Goal: Communication & Community: Answer question/provide support

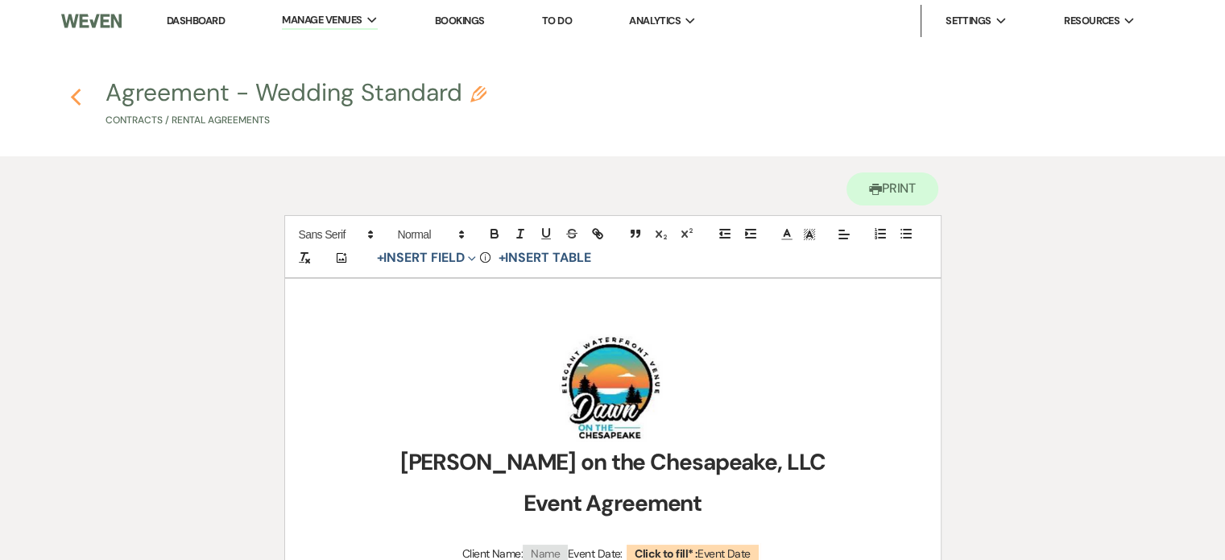
click at [74, 97] on icon "Previous" at bounding box center [76, 97] width 12 height 19
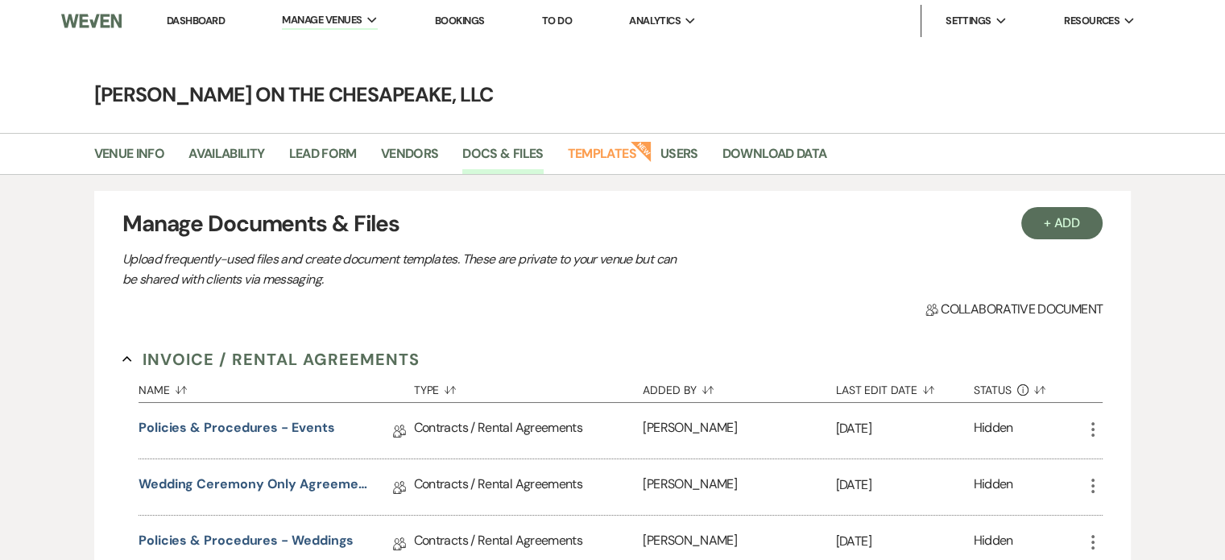
select select "5"
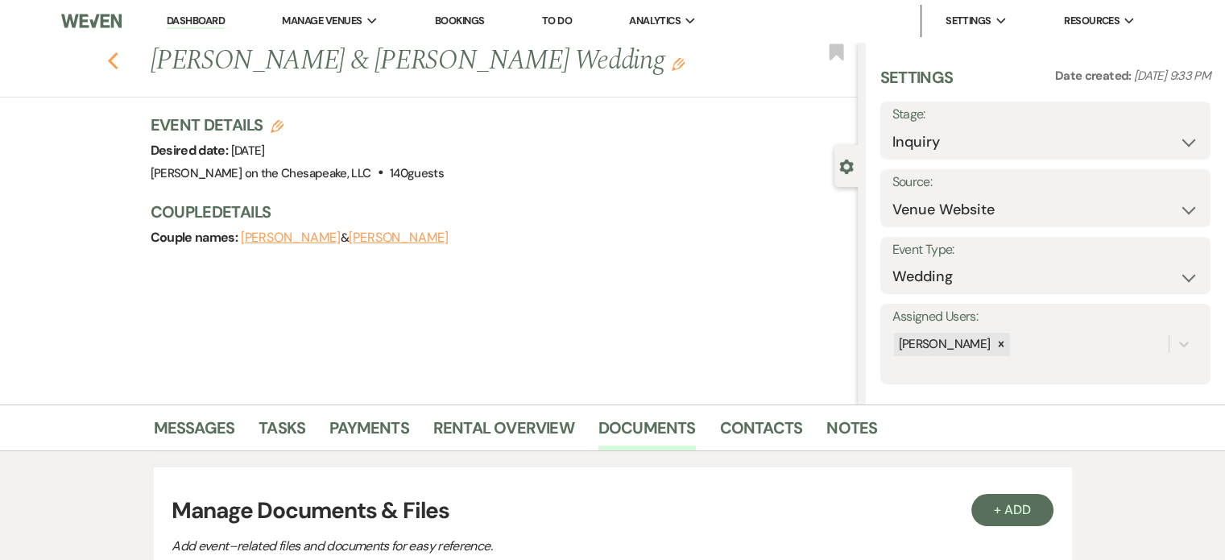
click at [119, 65] on icon "Previous" at bounding box center [113, 61] width 12 height 19
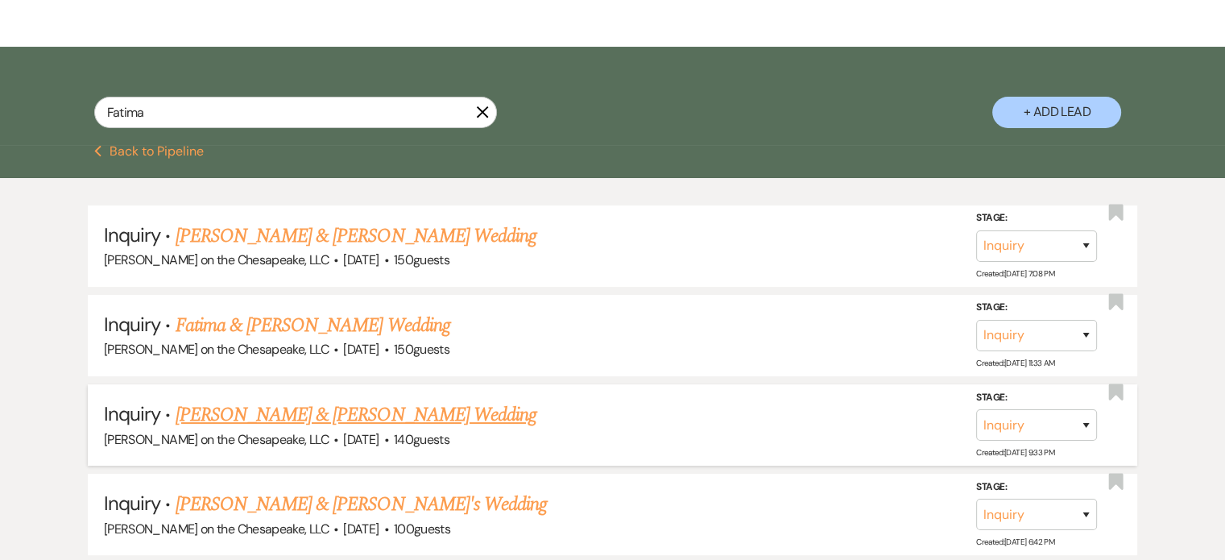
click at [357, 416] on link "[PERSON_NAME] & [PERSON_NAME] Wedding" at bounding box center [356, 414] width 361 height 29
select select "5"
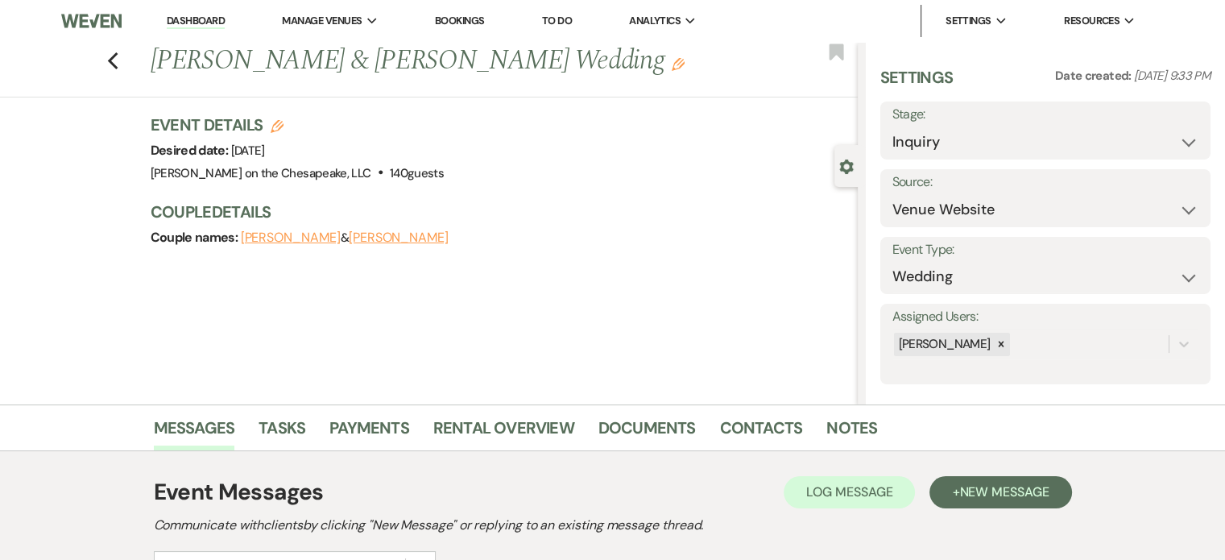
click at [357, 416] on link "Payments" at bounding box center [369, 432] width 80 height 35
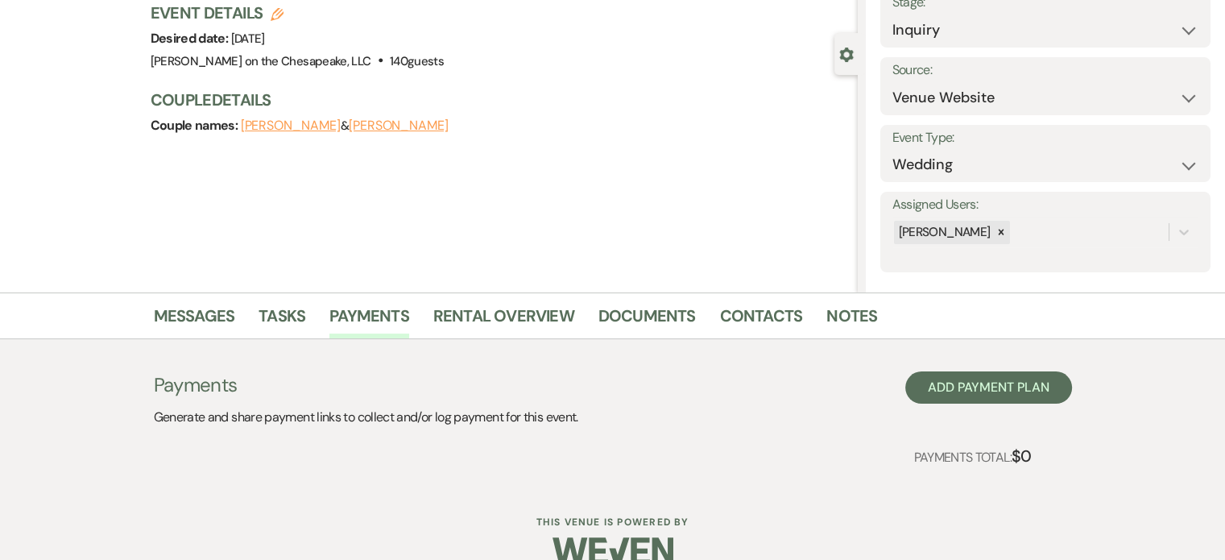
scroll to position [140, 0]
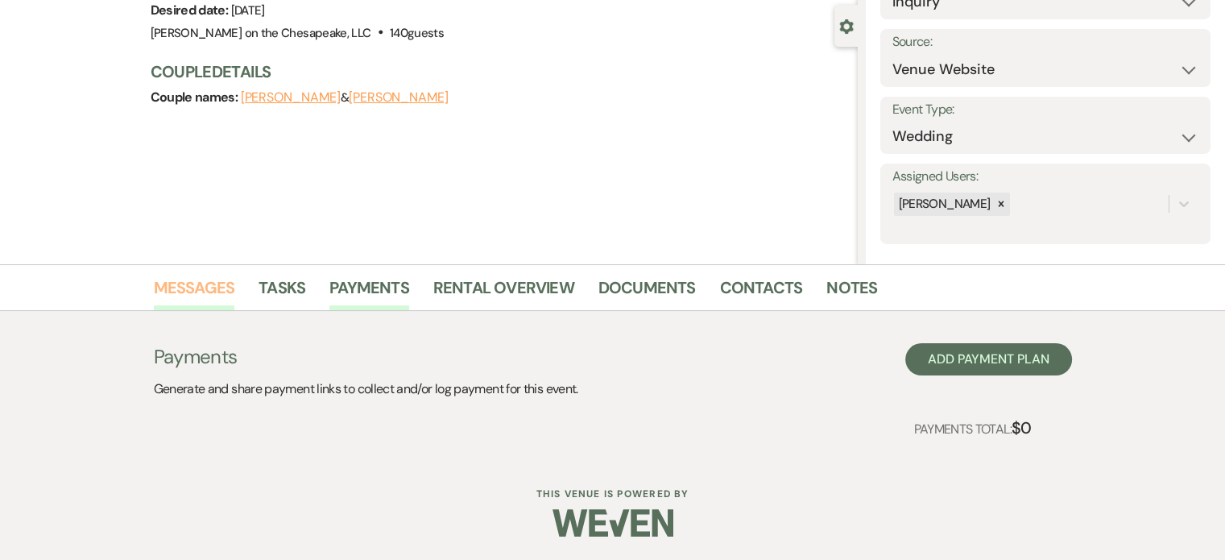
click at [203, 289] on link "Messages" at bounding box center [194, 292] width 81 height 35
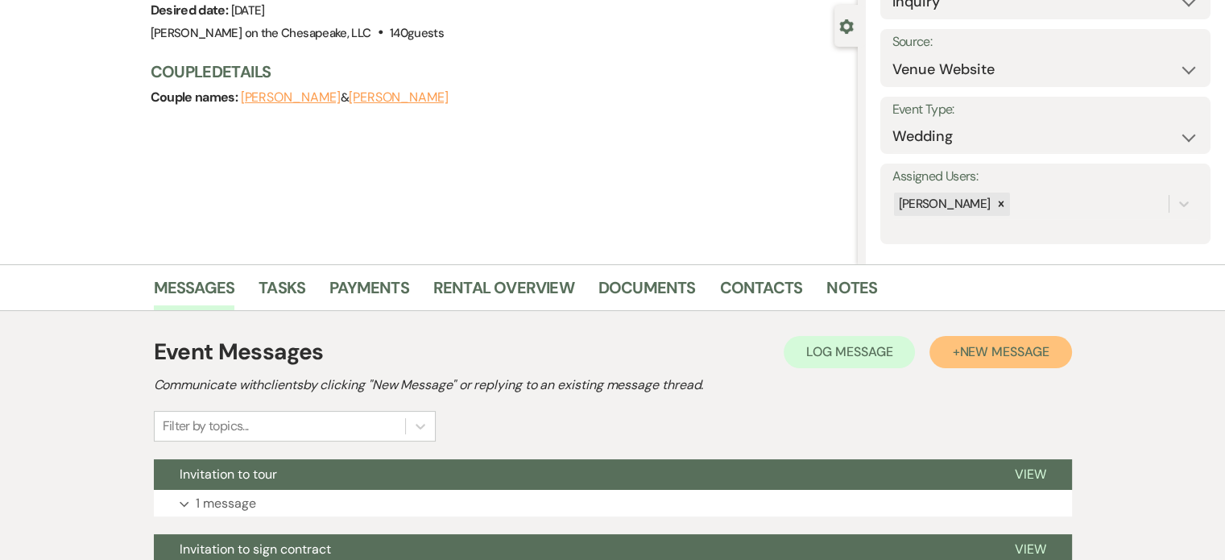
click at [1003, 348] on span "New Message" at bounding box center [1003, 351] width 89 height 17
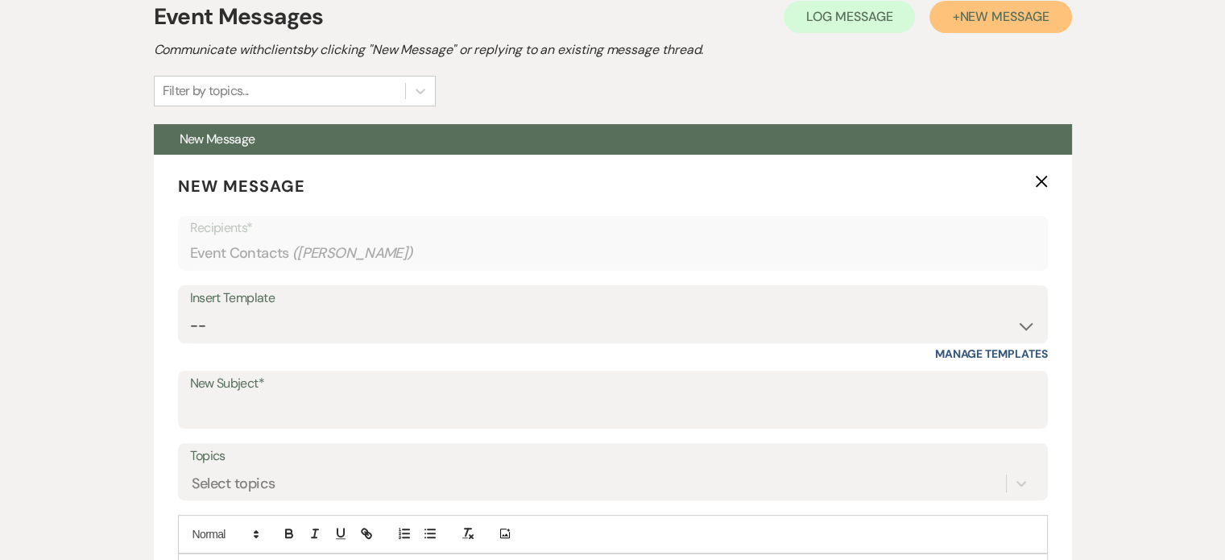
scroll to position [483, 0]
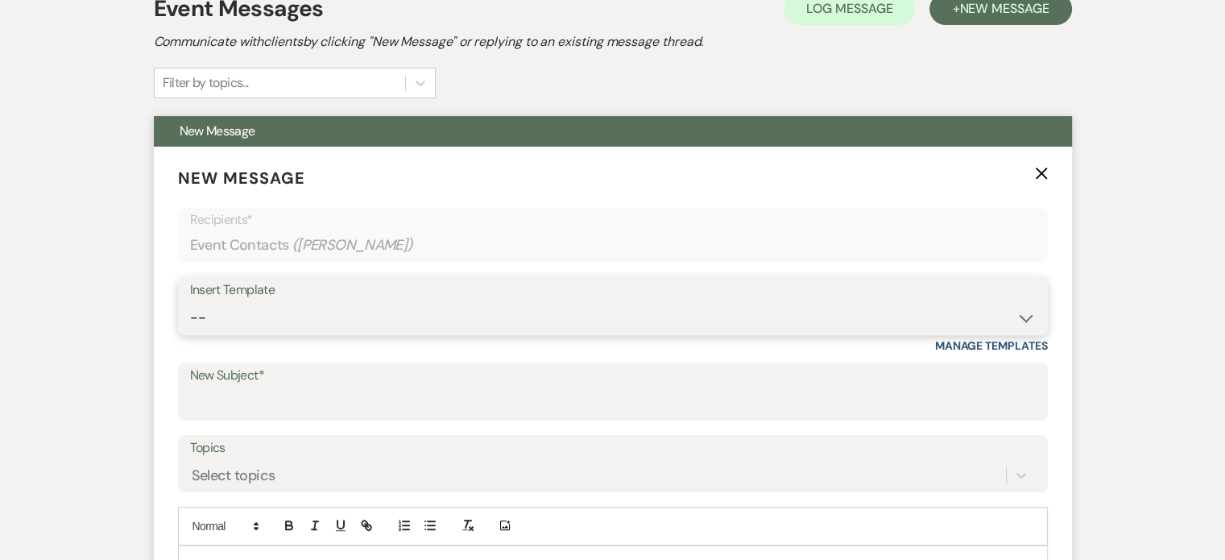
click at [1031, 316] on select "-- Weven Planning Portal Introduction (Booked Events) Tour Request Response Fol…" at bounding box center [613, 317] width 846 height 31
select select "2282"
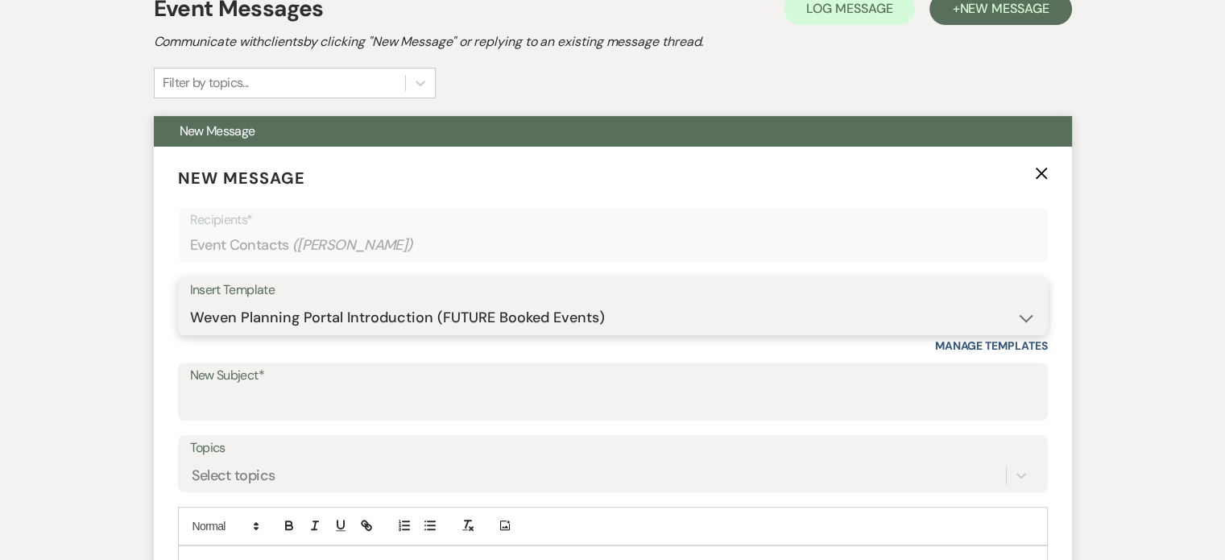
click at [190, 302] on select "-- Weven Planning Portal Introduction (Booked Events) Tour Request Response Fol…" at bounding box center [613, 317] width 846 height 31
type input "Congratulations and Thank you for Choosing [PERSON_NAME] on Chesapeake!"
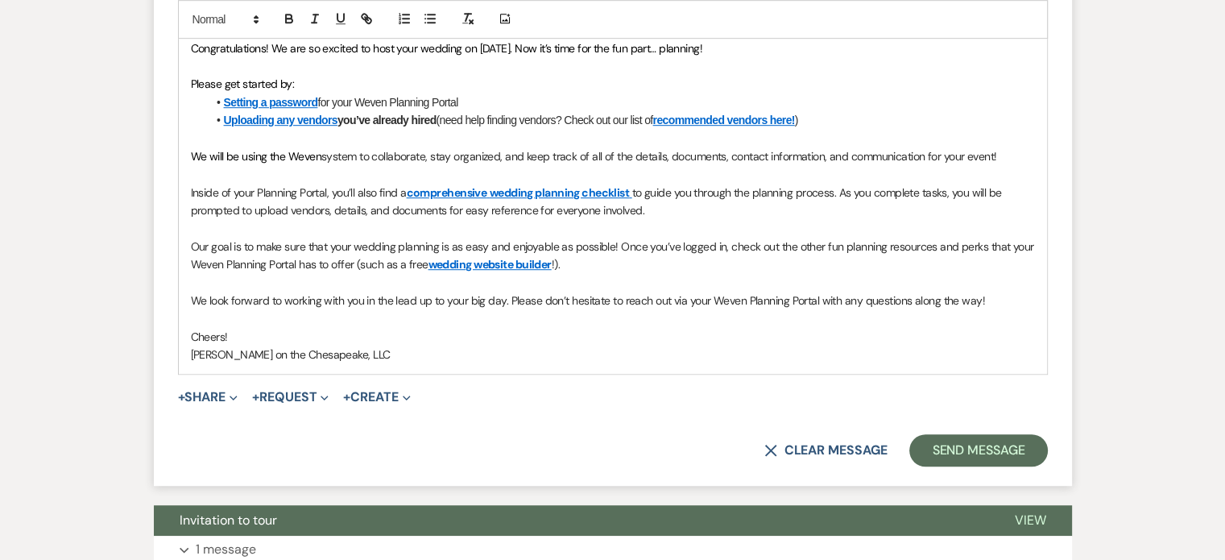
scroll to position [1047, 0]
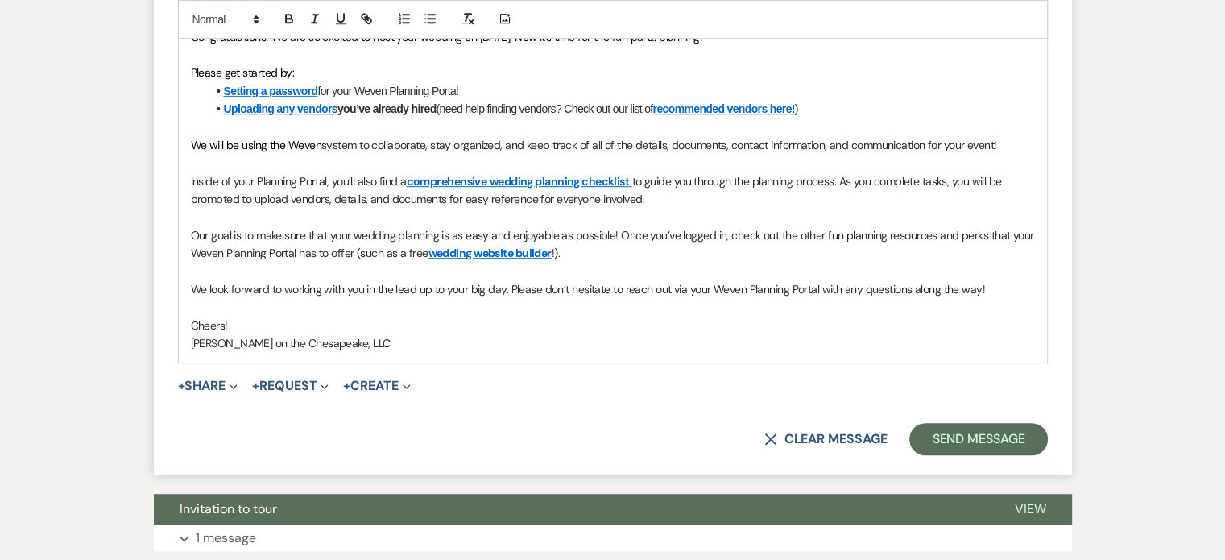
click at [192, 234] on span "Our goal is to make sure that your wedding planning is as easy and enjoyable as…" at bounding box center [614, 244] width 846 height 32
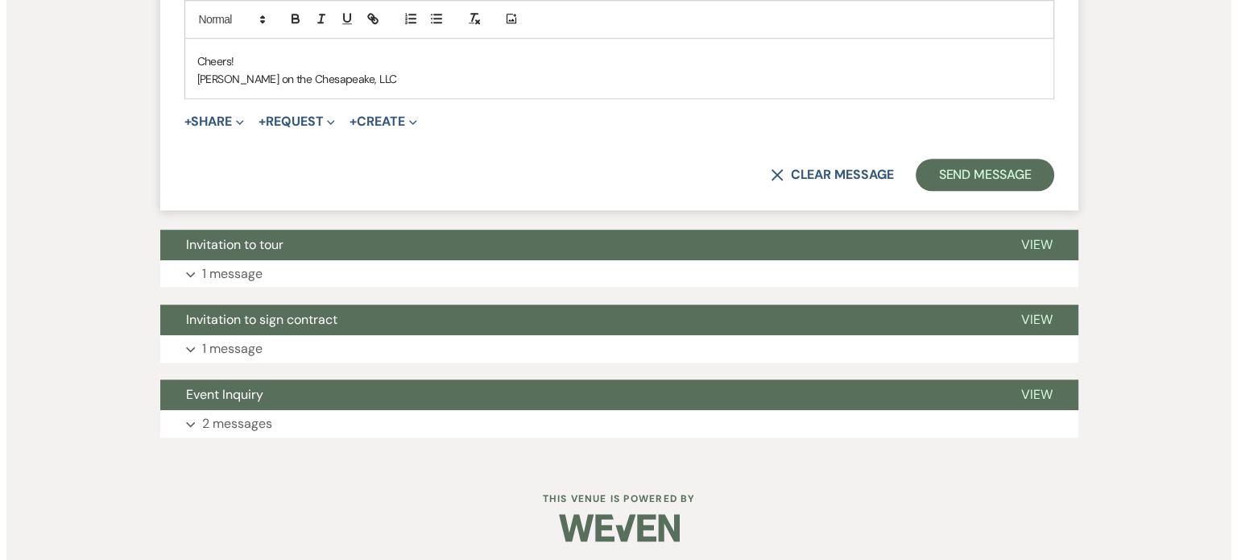
scroll to position [1314, 0]
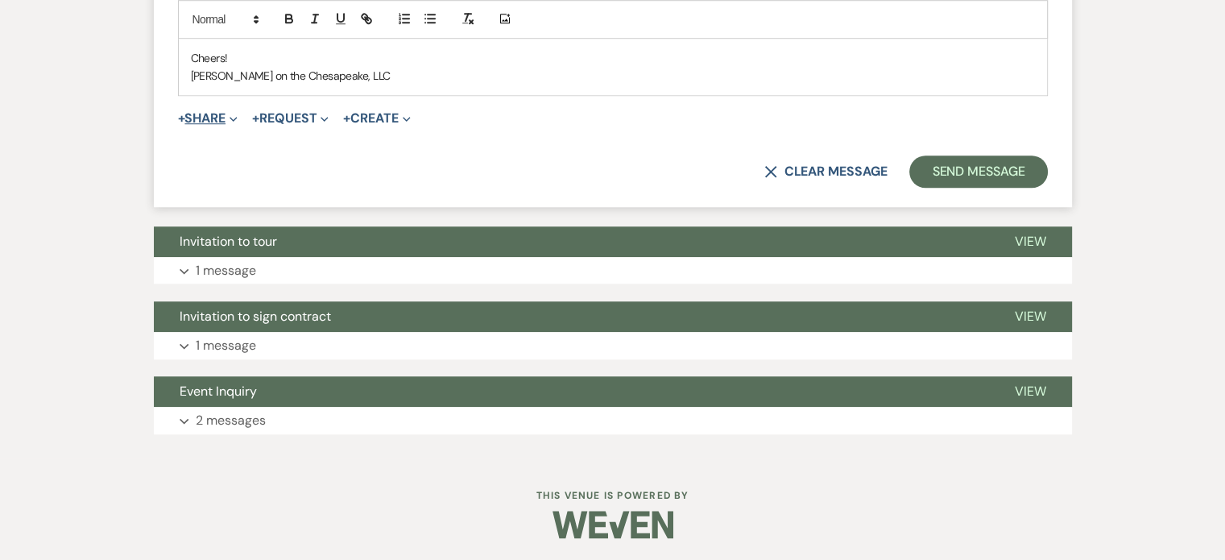
click at [210, 115] on button "+ Share Expand" at bounding box center [208, 118] width 60 height 13
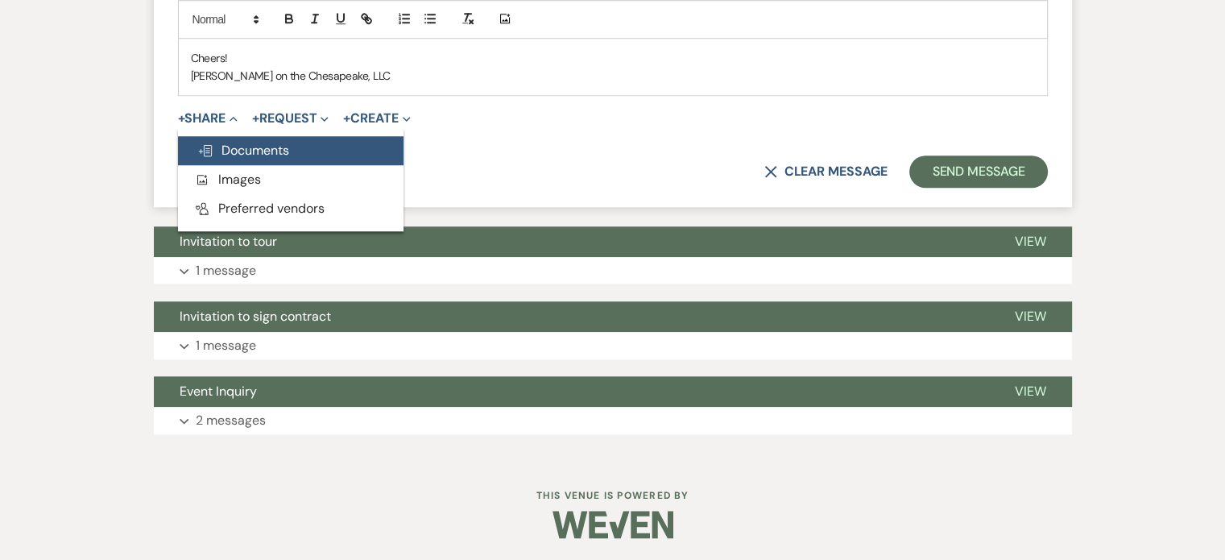
click at [239, 147] on span "Doc Upload Documents" at bounding box center [243, 150] width 92 height 17
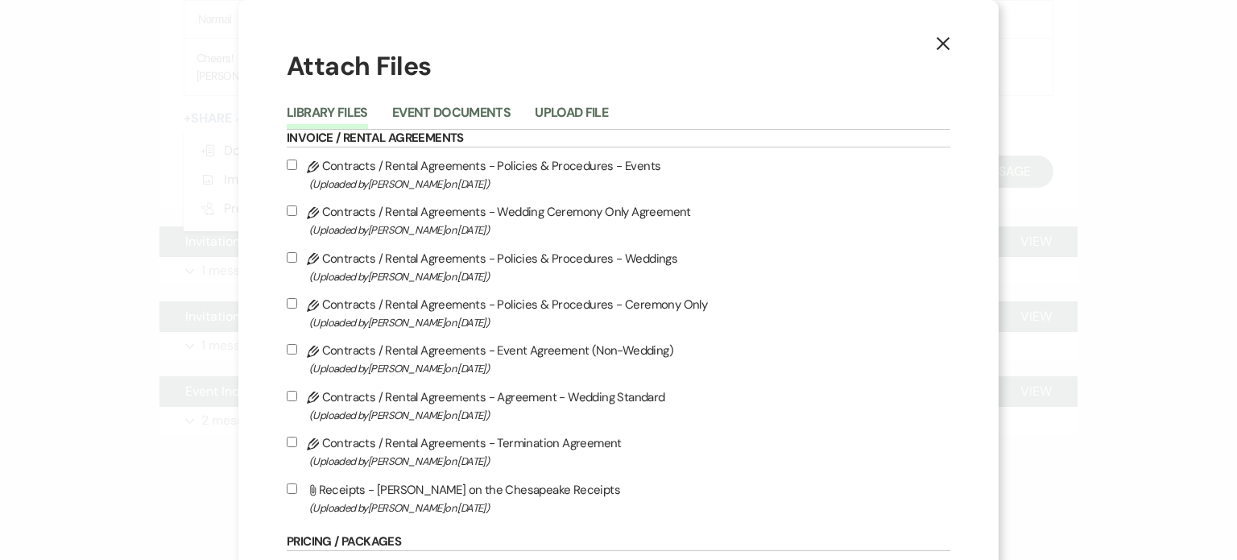
scroll to position [81, 0]
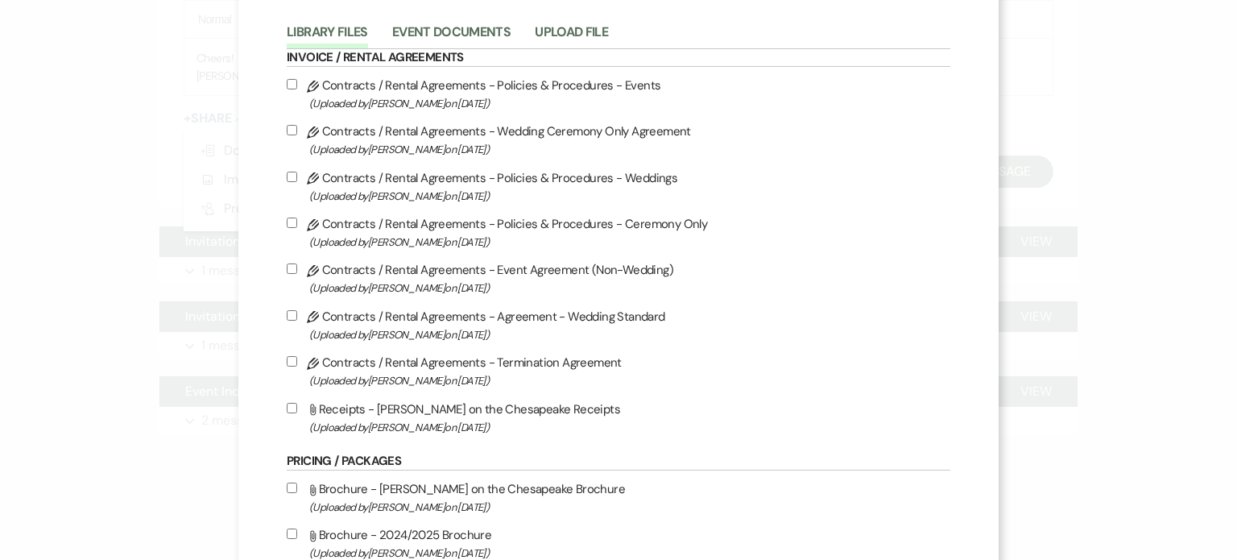
click at [297, 312] on input "Pencil Contracts / Rental Agreements - Agreement - Wedding Standard (Uploaded b…" at bounding box center [292, 315] width 10 height 10
checkbox input "true"
click at [297, 173] on input "Pencil Contracts / Rental Agreements - Policies & Procedures - Weddings (Upload…" at bounding box center [292, 177] width 10 height 10
checkbox input "true"
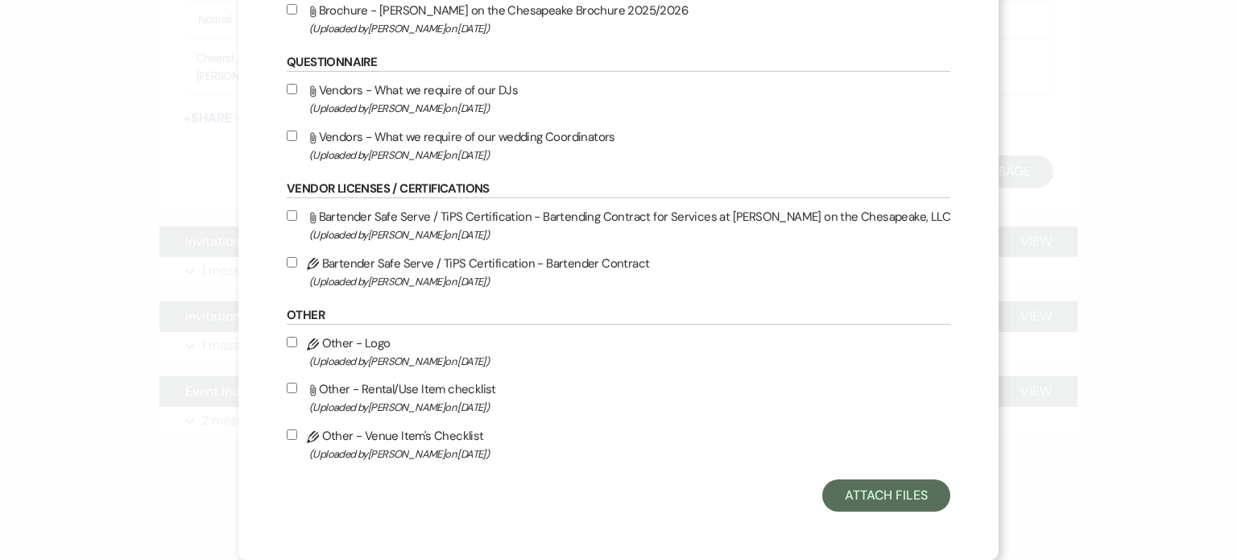
scroll to position [702, 0]
click at [831, 491] on button "Attach Files" at bounding box center [886, 495] width 128 height 32
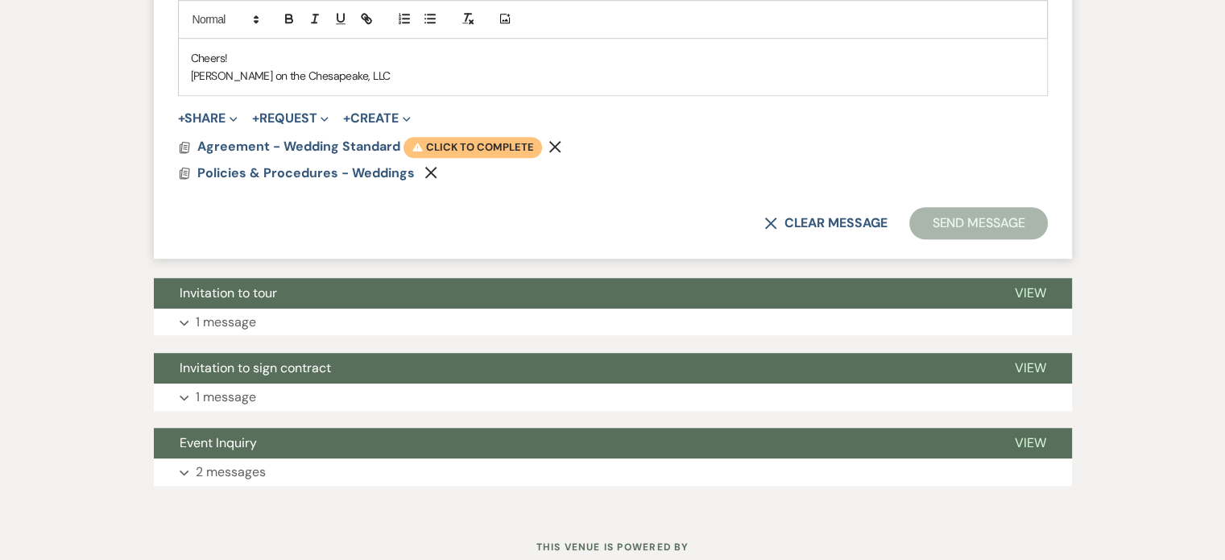
click at [504, 140] on span "Warning Click to complete" at bounding box center [472, 147] width 139 height 21
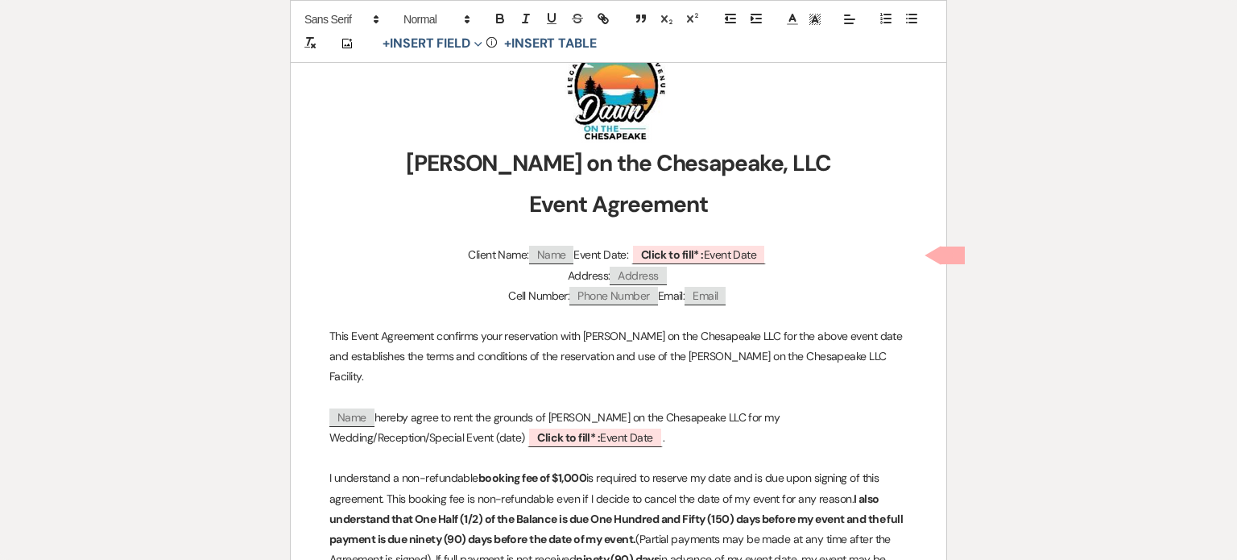
scroll to position [322, 0]
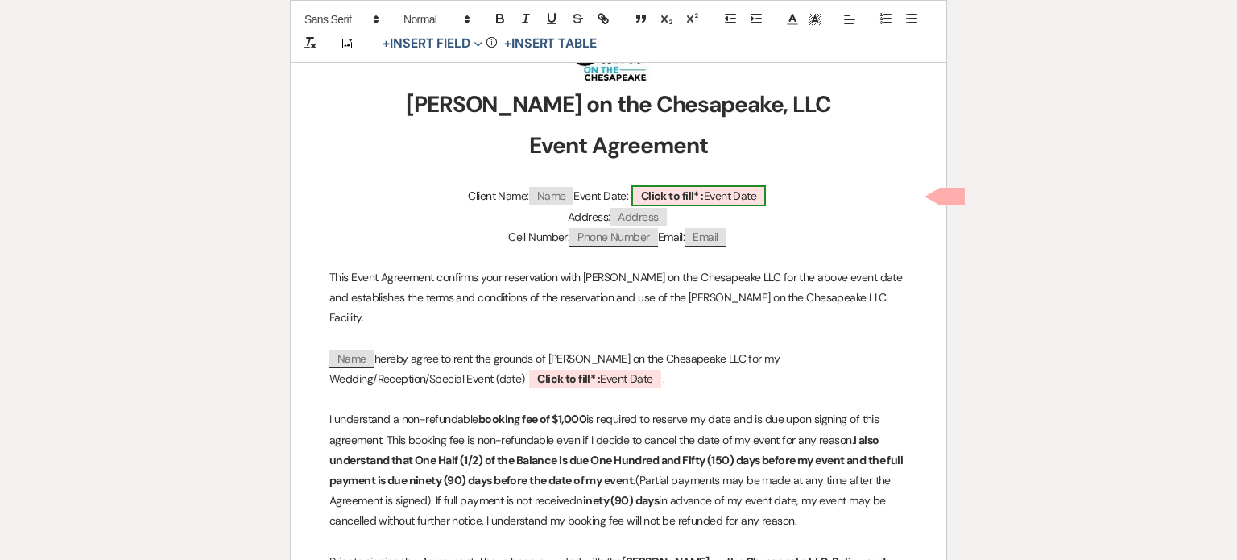
click at [662, 190] on b "Click to fill* :" at bounding box center [672, 195] width 63 height 14
select select "owner"
select select "custom_placeholder"
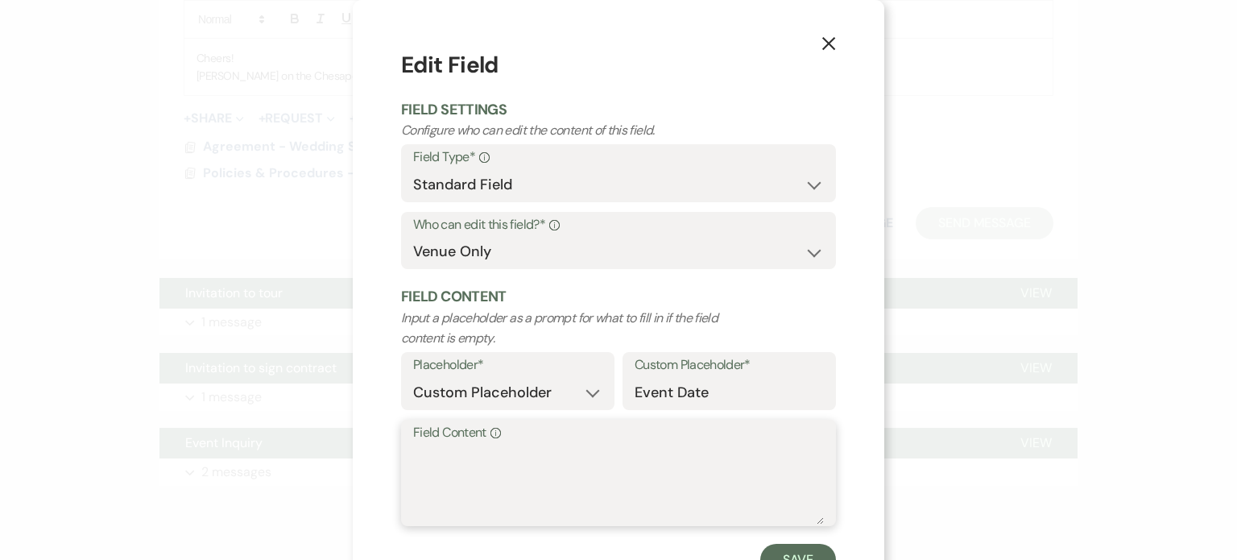
click at [428, 471] on textarea "Field Content Info" at bounding box center [618, 484] width 411 height 81
click at [474, 453] on textarea "[DATE]" at bounding box center [618, 484] width 411 height 81
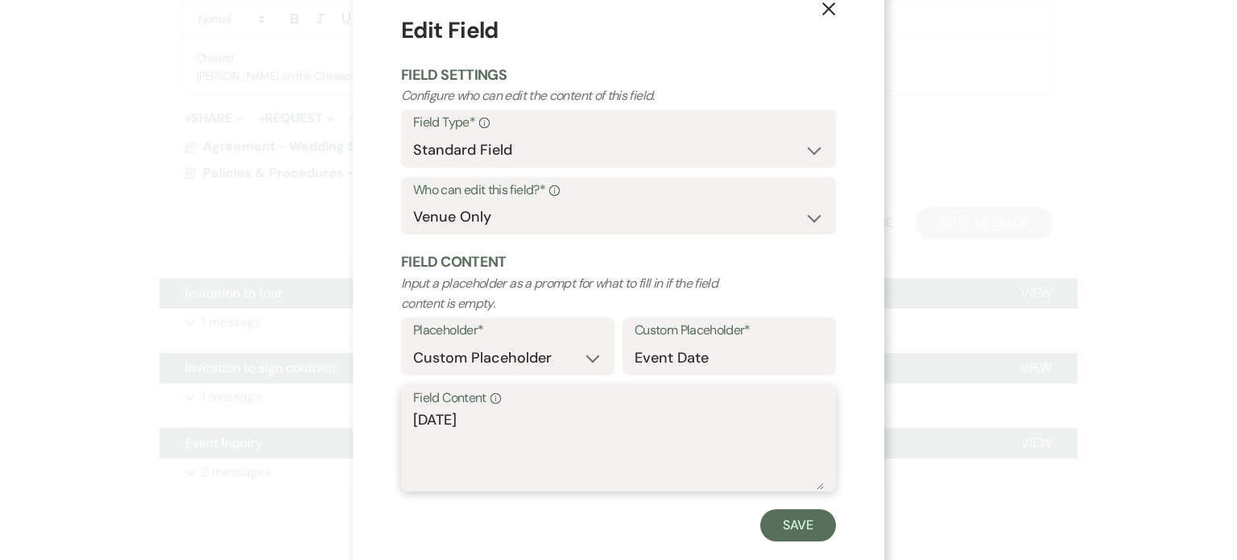
scroll to position [64, 0]
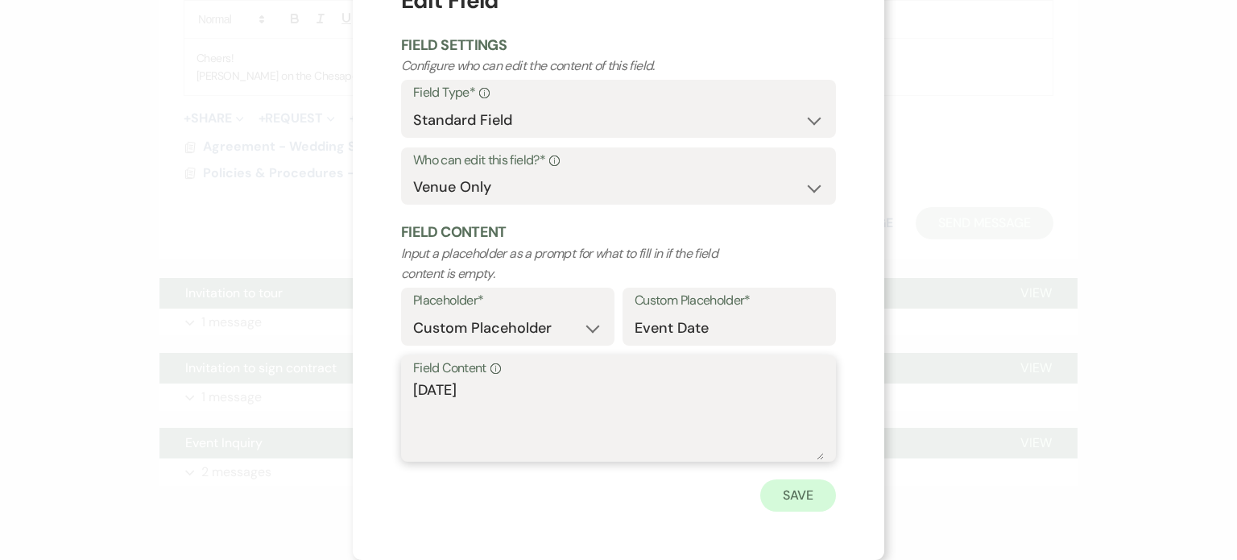
type textarea "[DATE]"
click at [784, 493] on button "Save" at bounding box center [798, 495] width 76 height 32
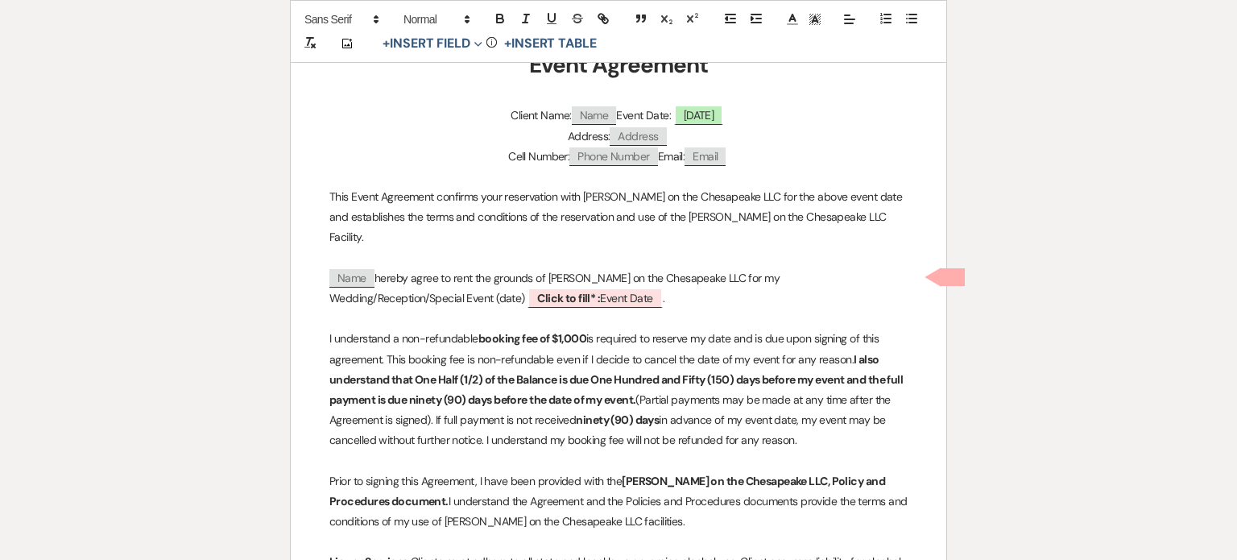
scroll to position [483, 0]
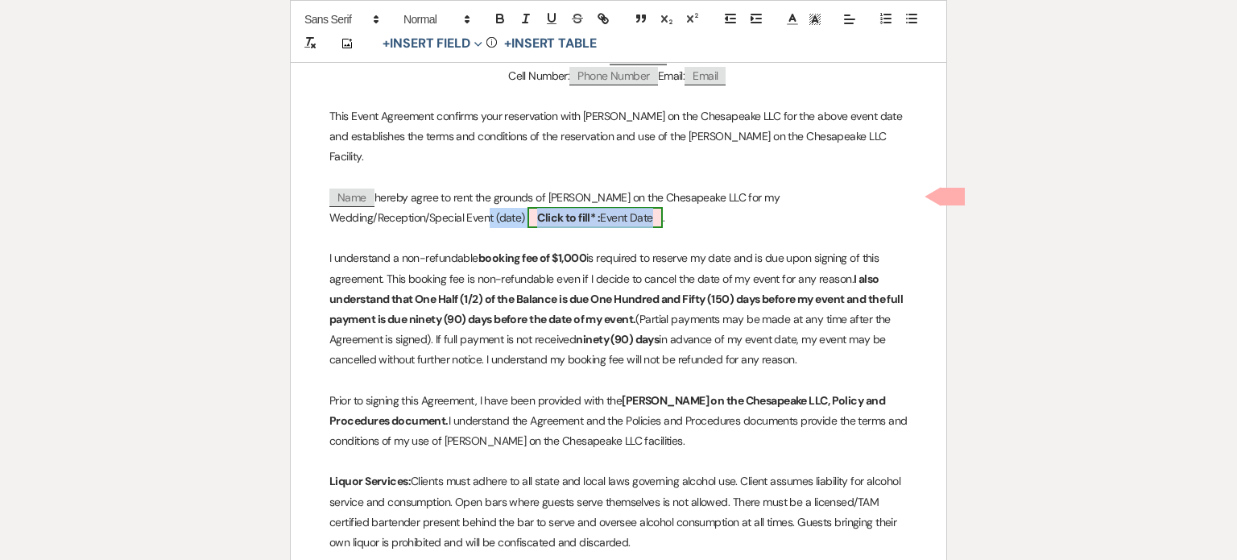
click at [527, 207] on span "Click to fill* : Event Date" at bounding box center [594, 217] width 134 height 21
select select "owner"
select select "custom_placeholder"
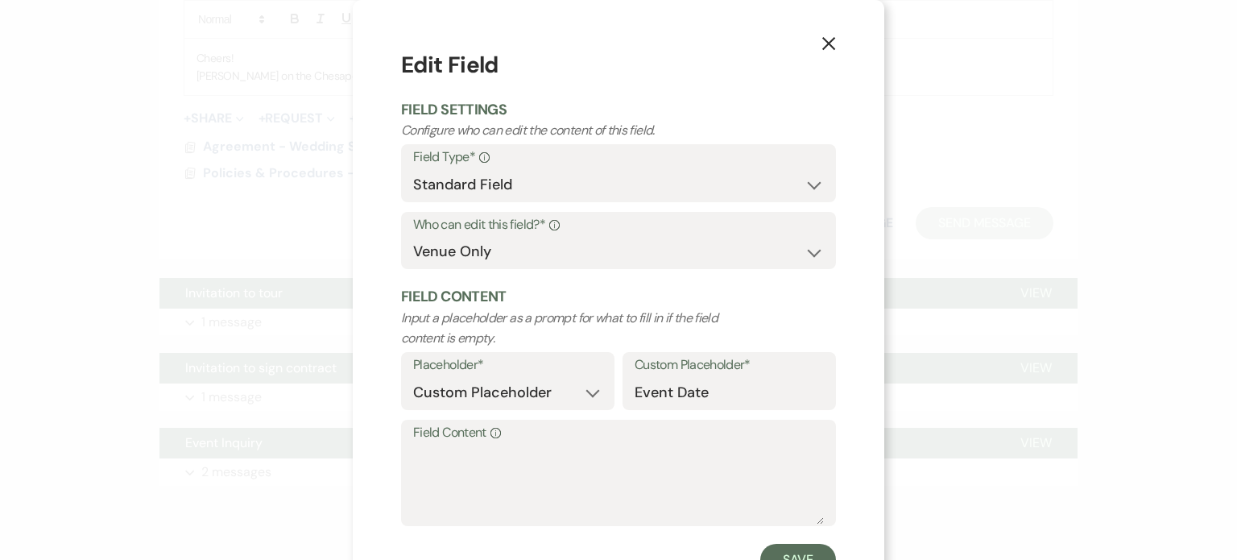
click at [435, 443] on label "Field Content Info" at bounding box center [618, 432] width 411 height 23
click at [435, 444] on textarea "Field Content Info" at bounding box center [618, 484] width 411 height 81
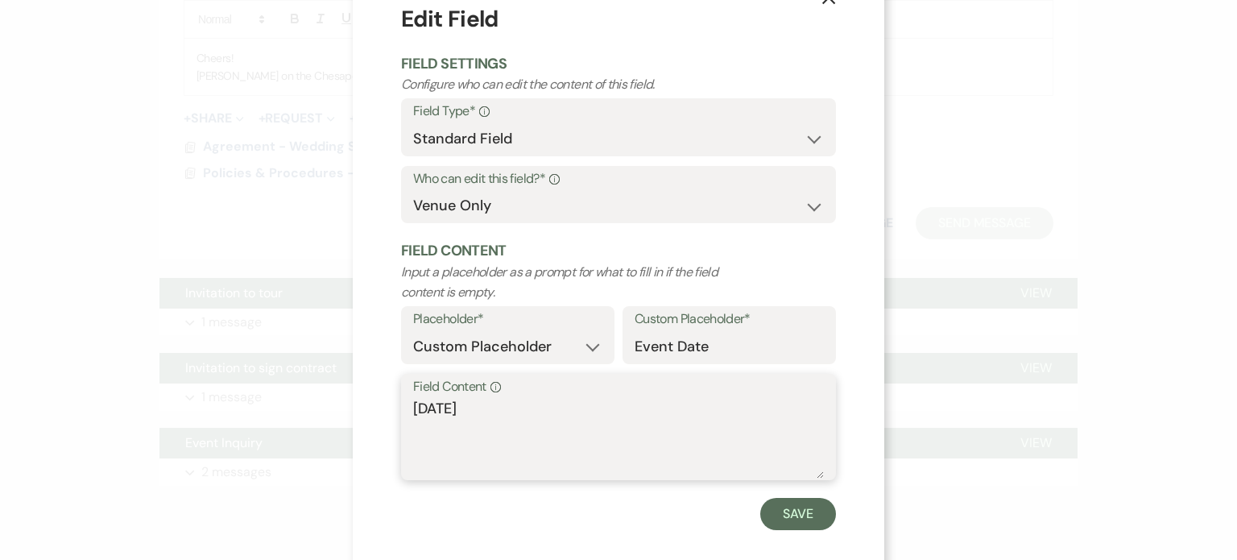
scroll to position [64, 0]
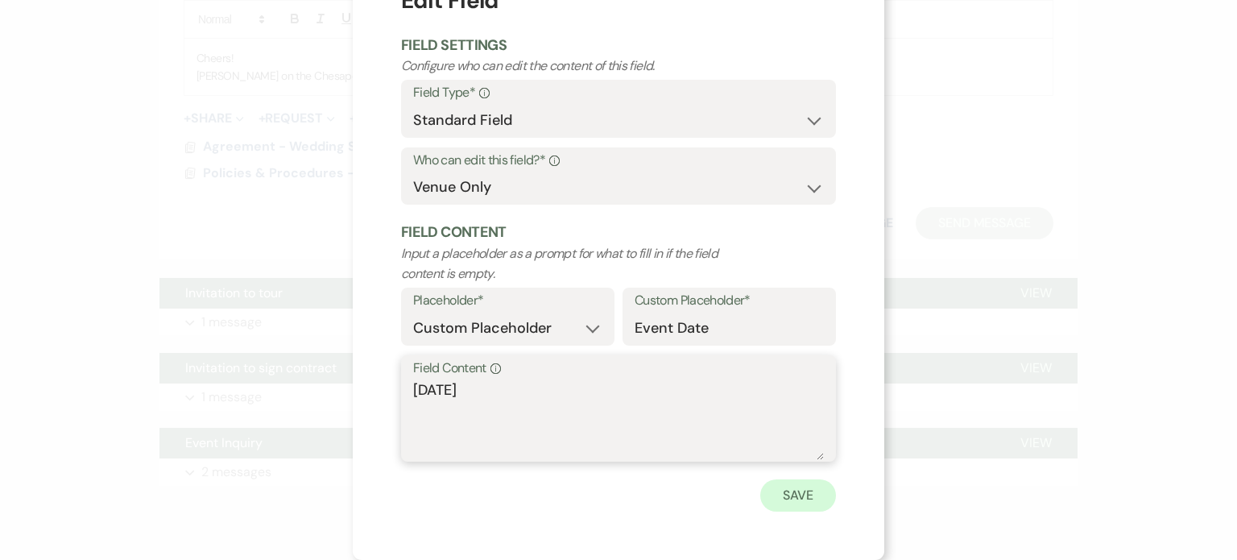
type textarea "[DATE]"
click at [794, 497] on button "Save" at bounding box center [798, 495] width 76 height 32
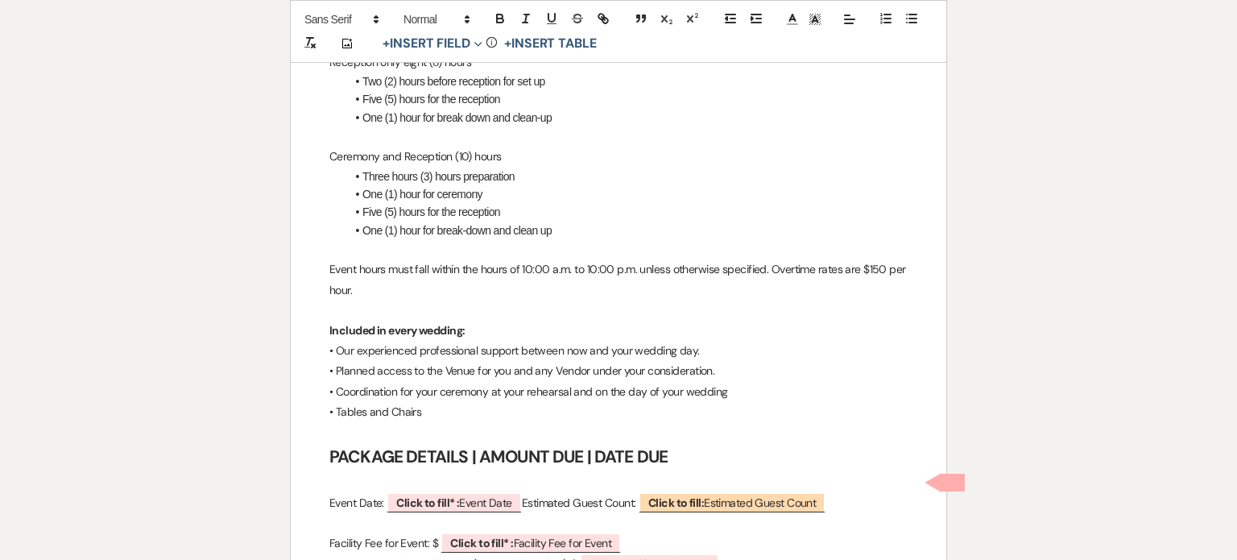
scroll to position [1611, 0]
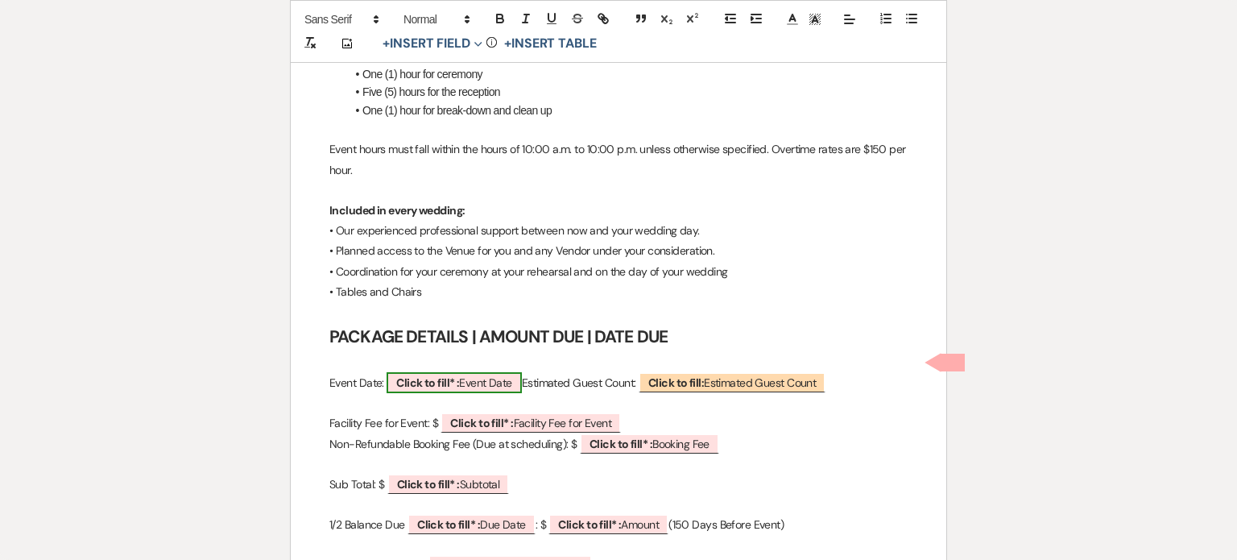
click at [424, 375] on b "Click to fill* :" at bounding box center [427, 382] width 63 height 14
select select "owner"
select select "custom_placeholder"
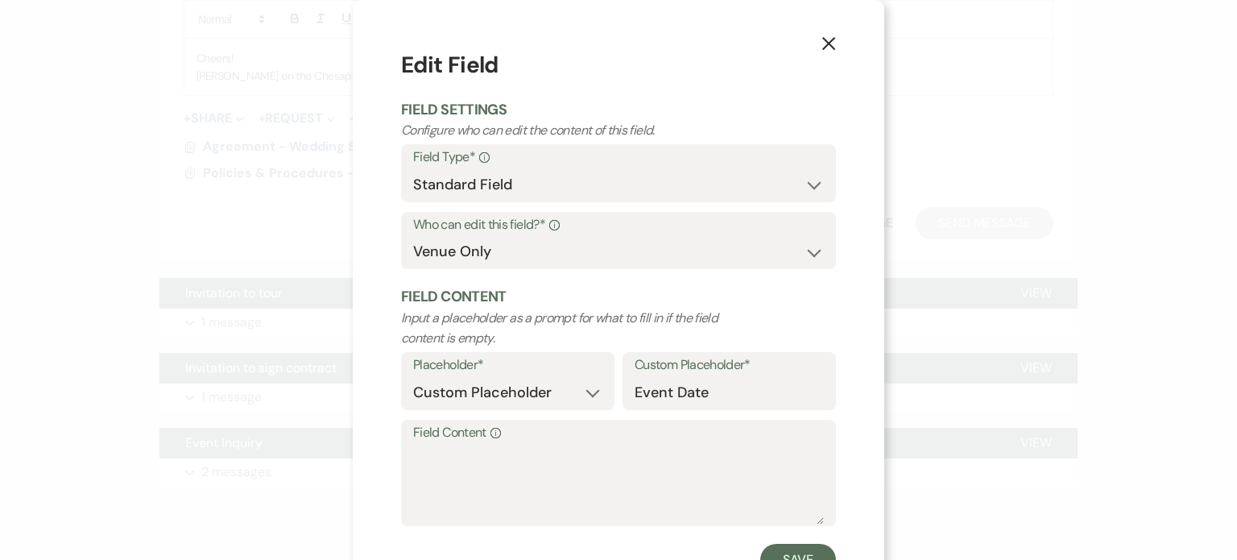
click at [421, 434] on label "Field Content Info" at bounding box center [618, 432] width 411 height 23
click at [421, 444] on textarea "Field Content Info" at bounding box center [618, 484] width 411 height 81
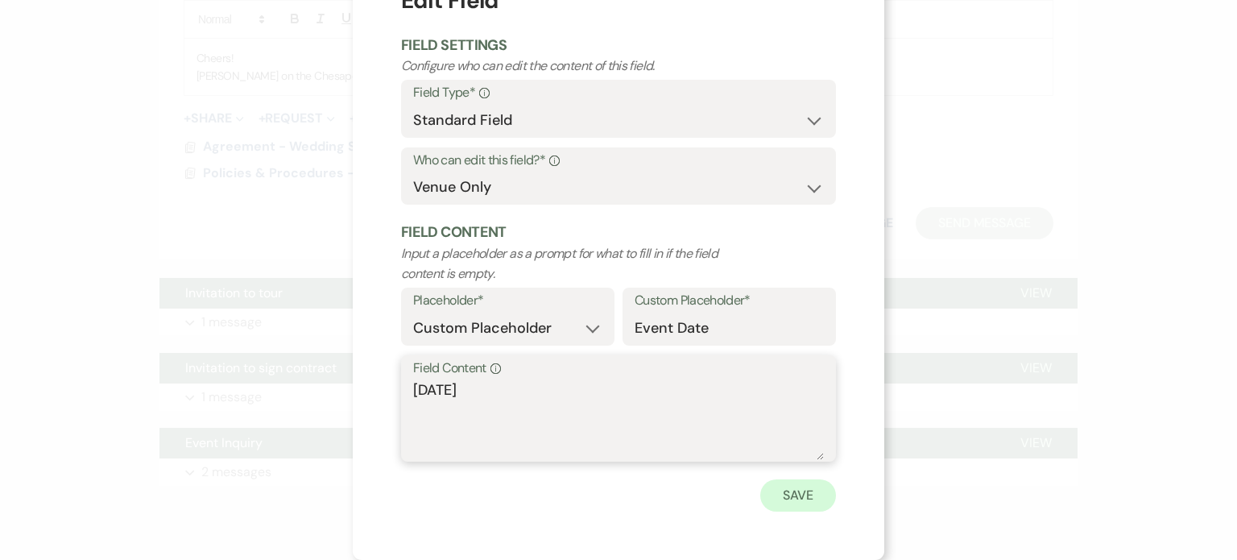
type textarea "[DATE]"
click at [804, 499] on button "Save" at bounding box center [798, 495] width 76 height 32
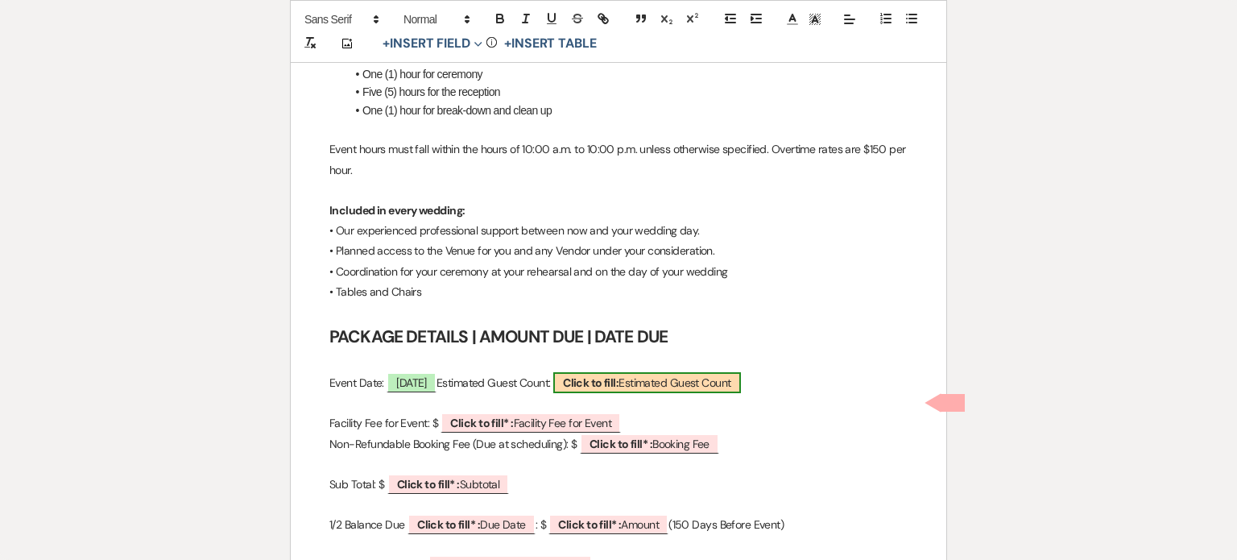
click at [618, 375] on b "Click to fill:" at bounding box center [591, 382] width 56 height 14
select select "custom_placeholder"
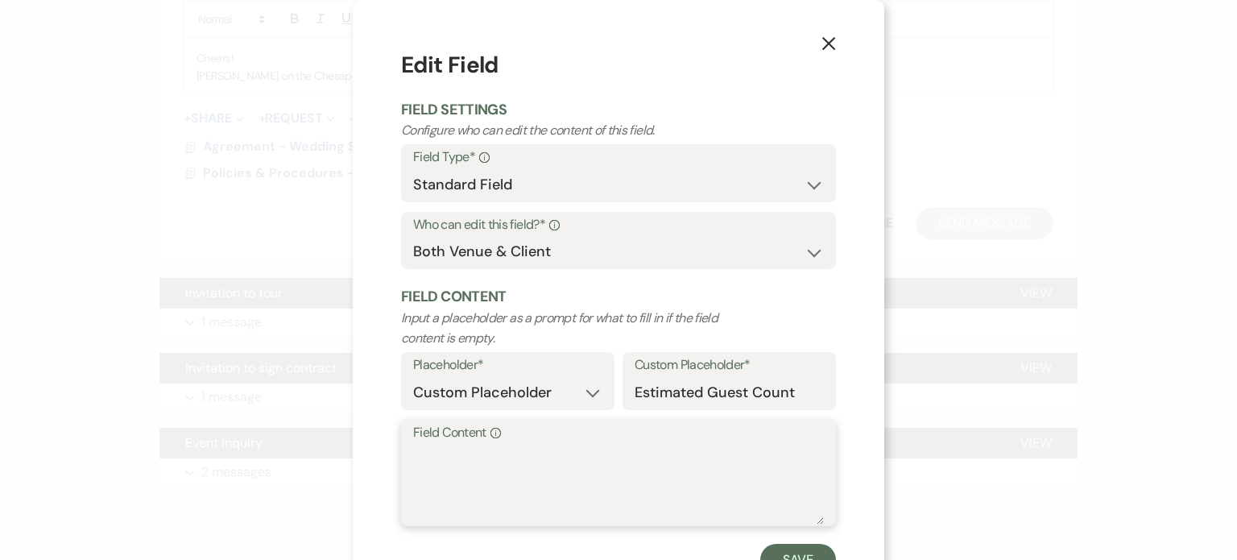
click at [424, 458] on textarea "Field Content Info" at bounding box center [618, 484] width 411 height 81
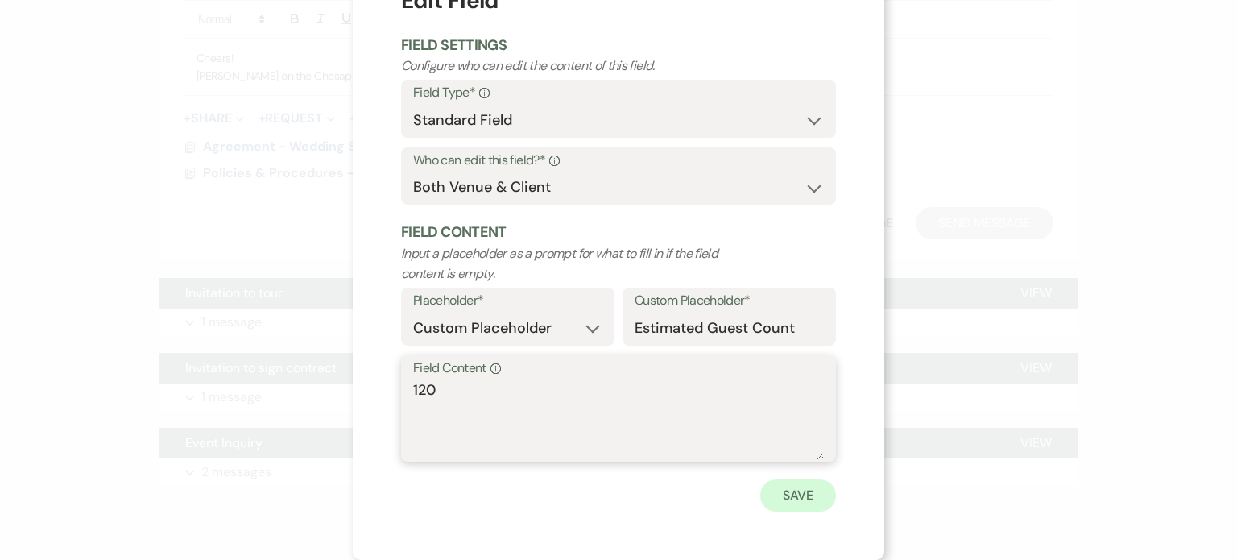
type textarea "120"
click at [796, 494] on button "Save" at bounding box center [798, 495] width 76 height 32
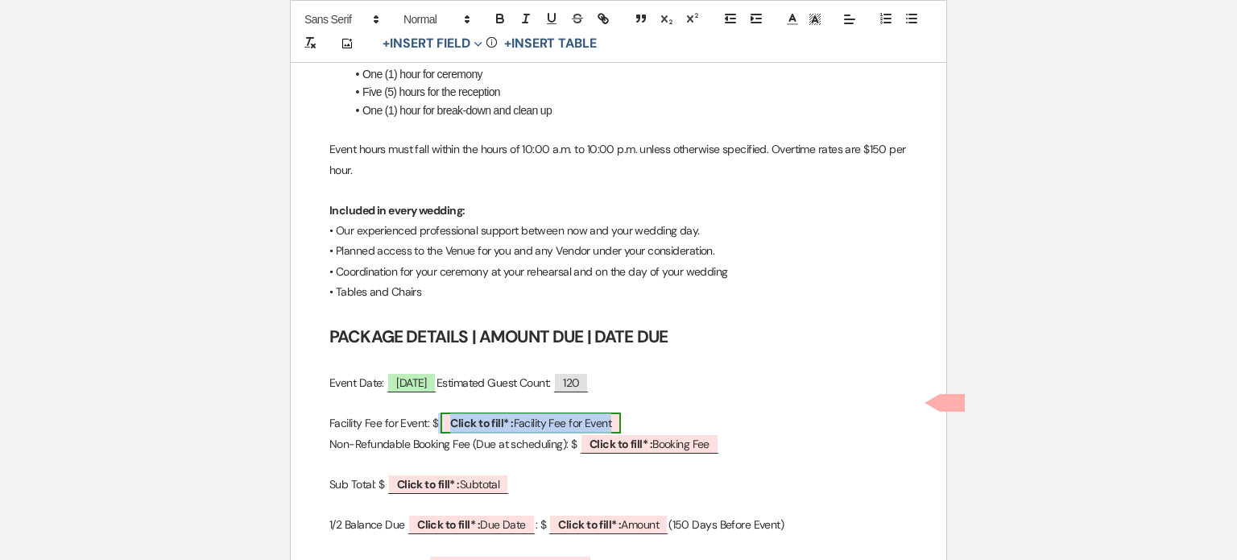
click at [456, 416] on b "Click to fill* :" at bounding box center [481, 423] width 63 height 14
select select "owner"
select select "custom_placeholder"
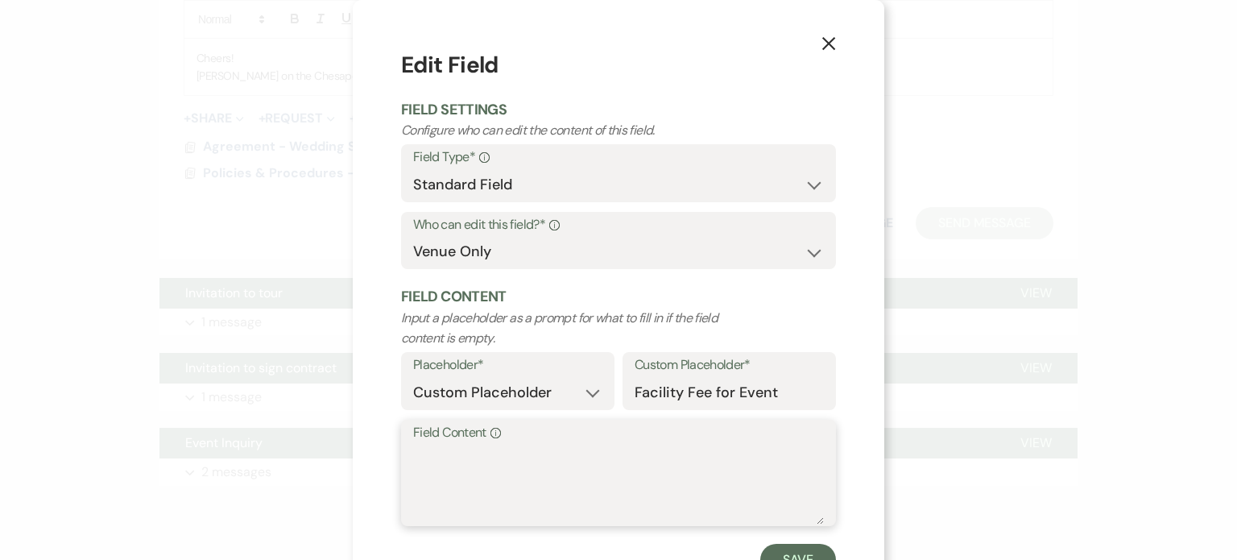
click at [425, 464] on textarea "Field Content Info" at bounding box center [618, 484] width 411 height 81
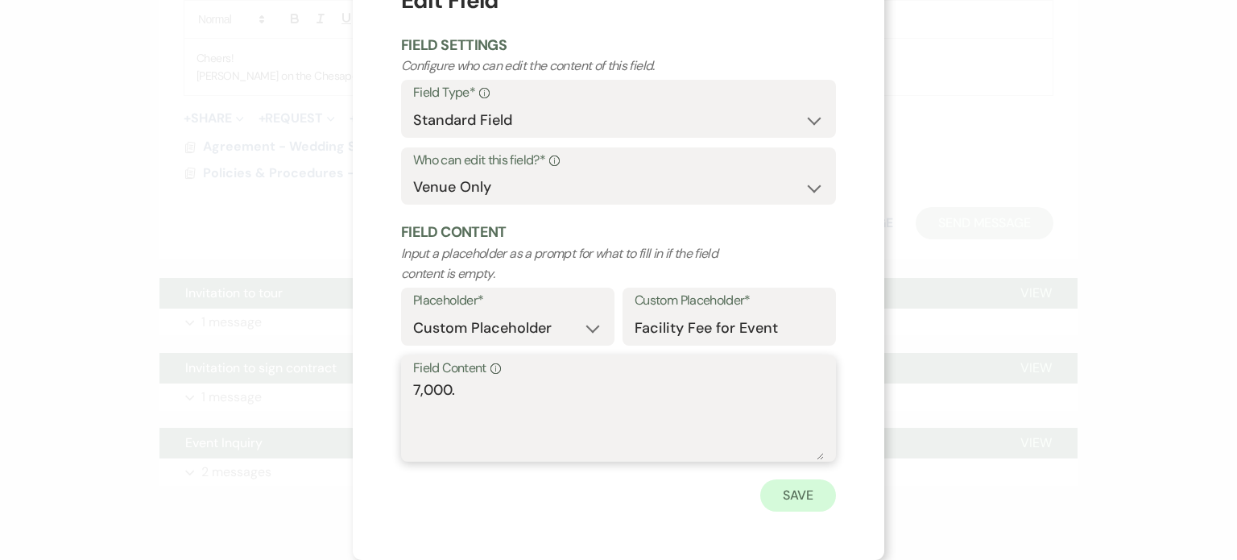
type textarea "7,000."
click at [792, 504] on button "Save" at bounding box center [798, 495] width 76 height 32
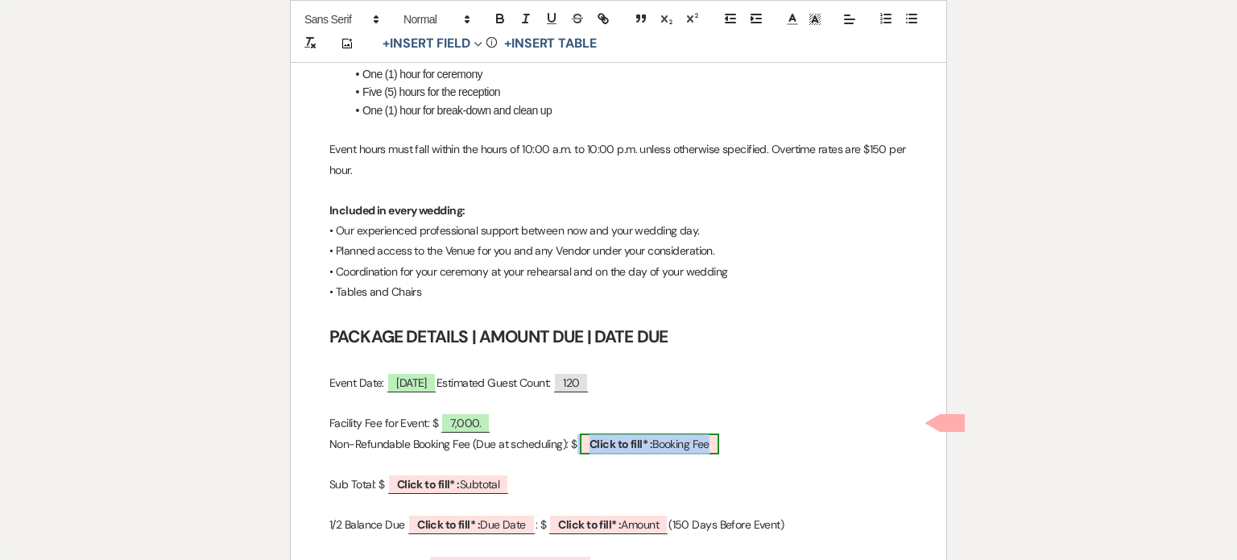
click at [618, 436] on b "Click to fill* :" at bounding box center [621, 443] width 63 height 14
select select "owner"
select select "custom_placeholder"
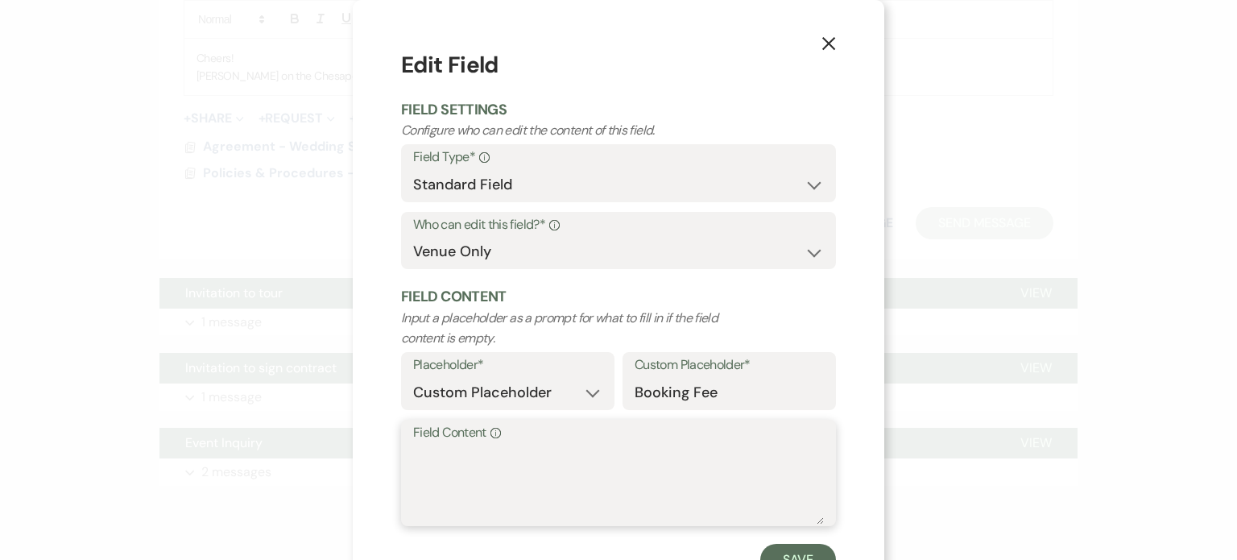
click at [418, 470] on textarea "Field Content Info" at bounding box center [618, 484] width 411 height 81
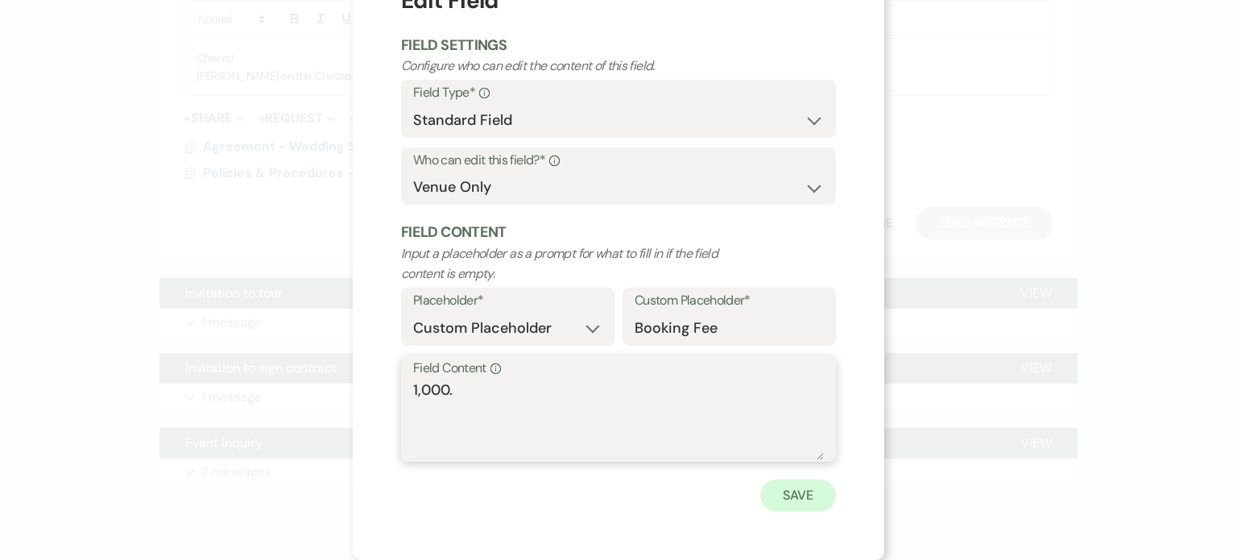
type textarea "1,000."
click at [791, 494] on button "Save" at bounding box center [798, 495] width 76 height 32
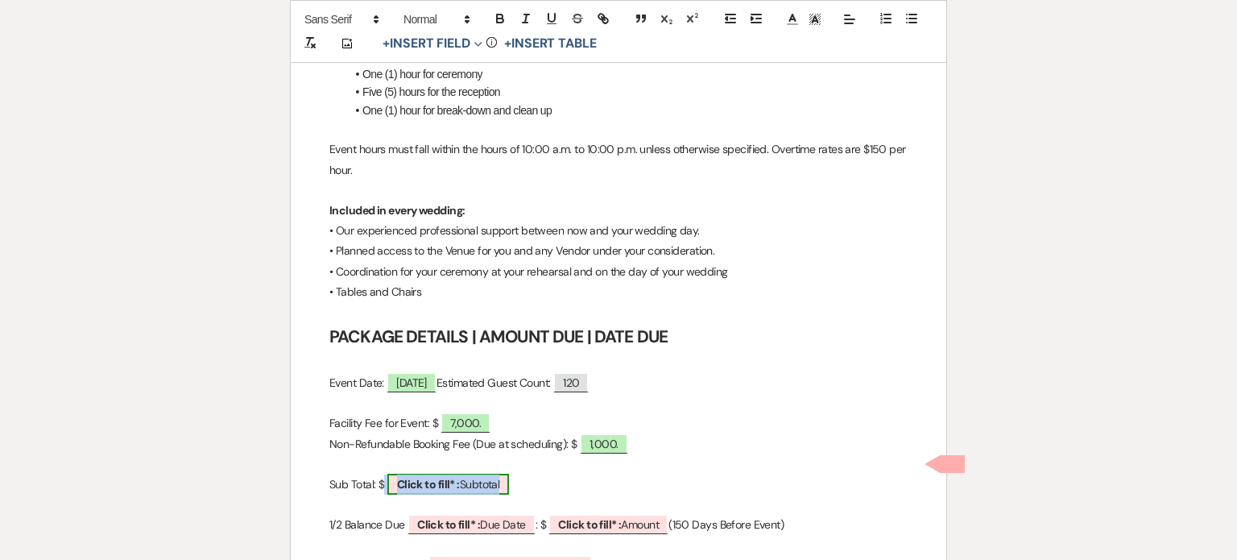
click at [439, 477] on b "Click to fill* :" at bounding box center [428, 484] width 63 height 14
select select "owner"
select select "custom_placeholder"
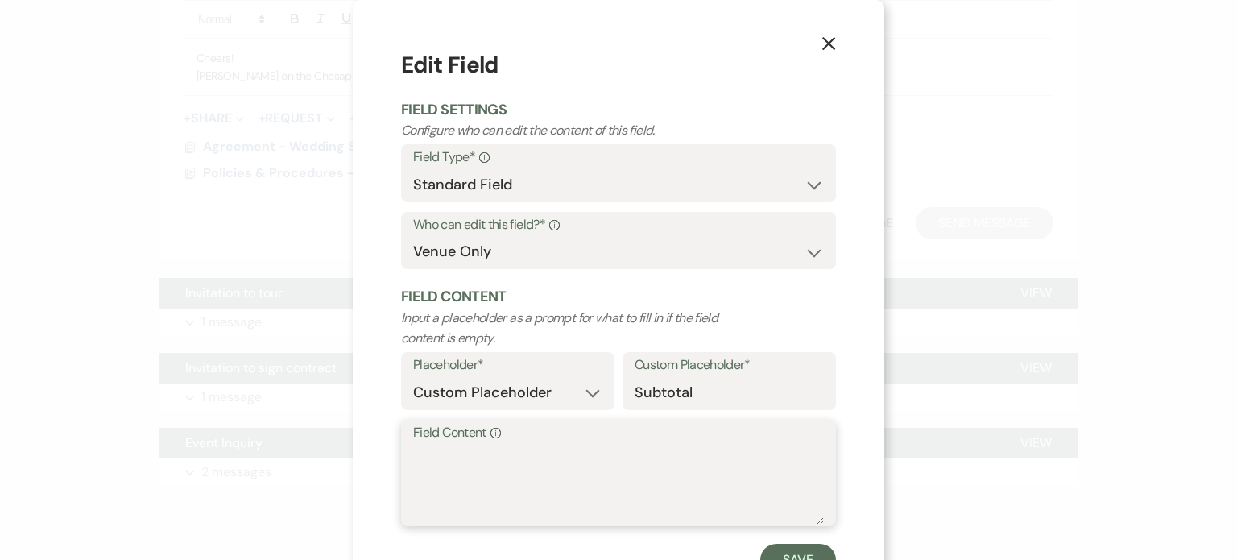
click at [432, 468] on textarea "Field Content Info" at bounding box center [618, 484] width 411 height 81
type textarea "6,000."
click at [780, 553] on button "Save" at bounding box center [798, 560] width 76 height 32
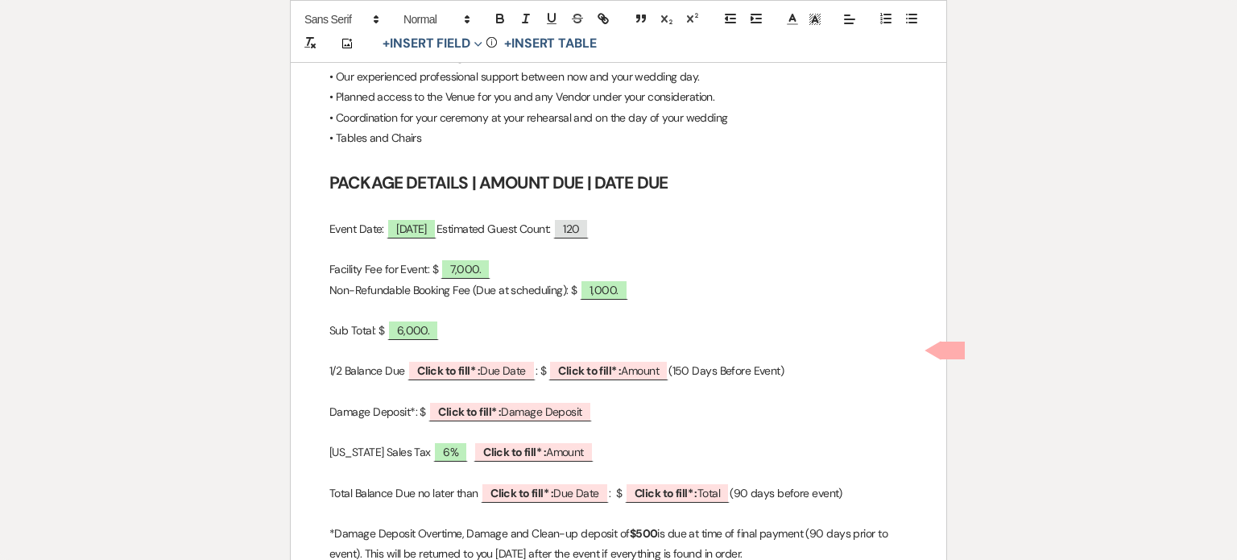
scroll to position [1772, 0]
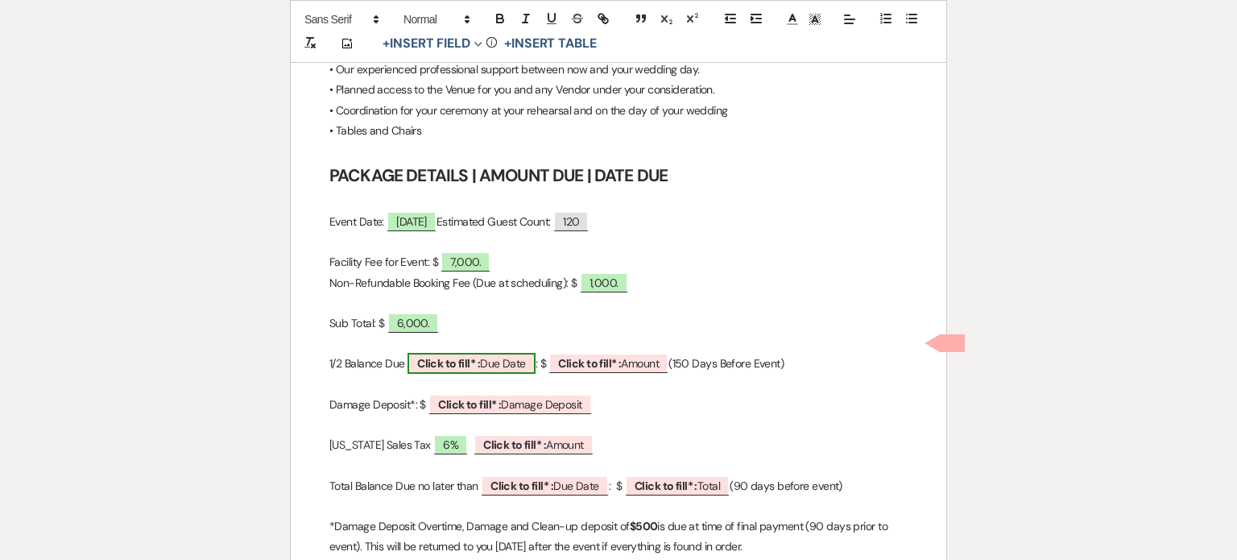
click at [430, 353] on span "Click to fill* : Due Date" at bounding box center [471, 363] width 128 height 21
select select "owner"
select select "custom_placeholder"
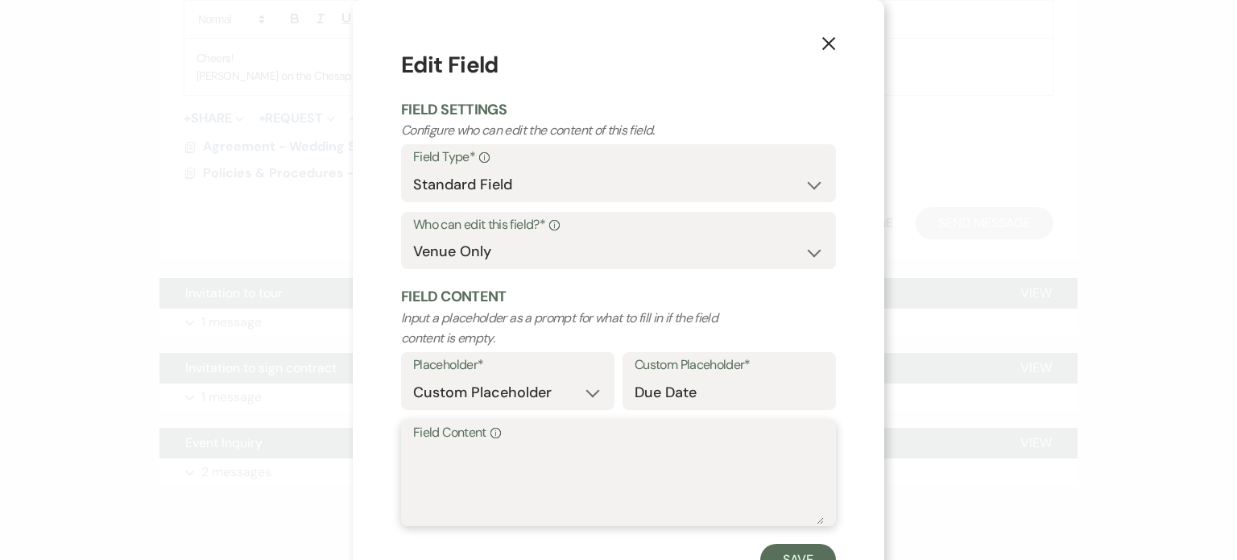
click at [419, 457] on textarea "Field Content Info" at bounding box center [618, 484] width 411 height 81
type textarea "3,000."
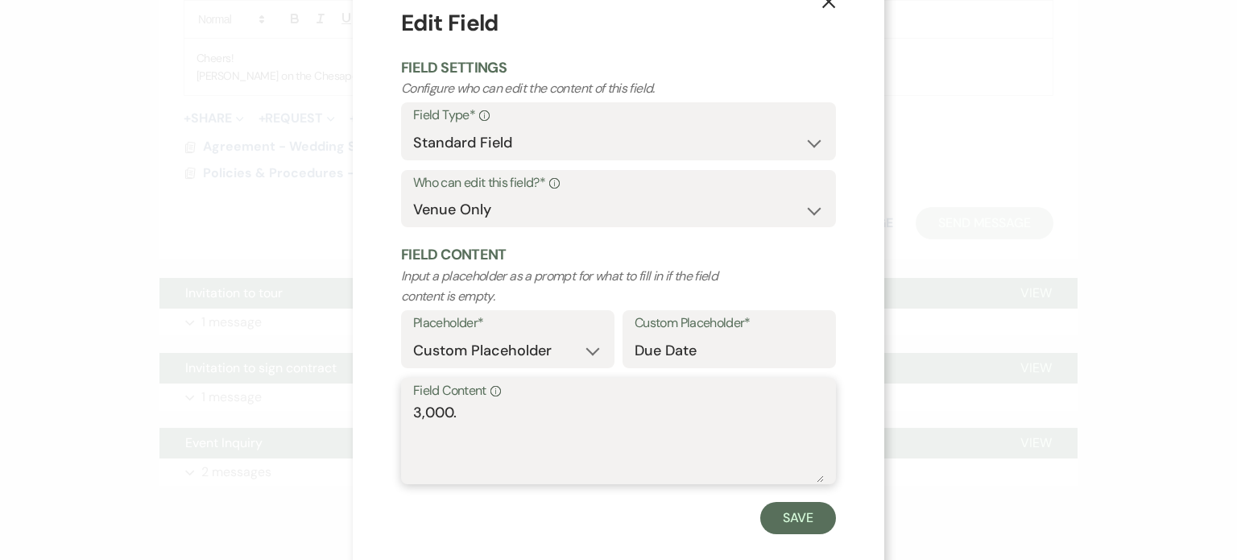
scroll to position [64, 0]
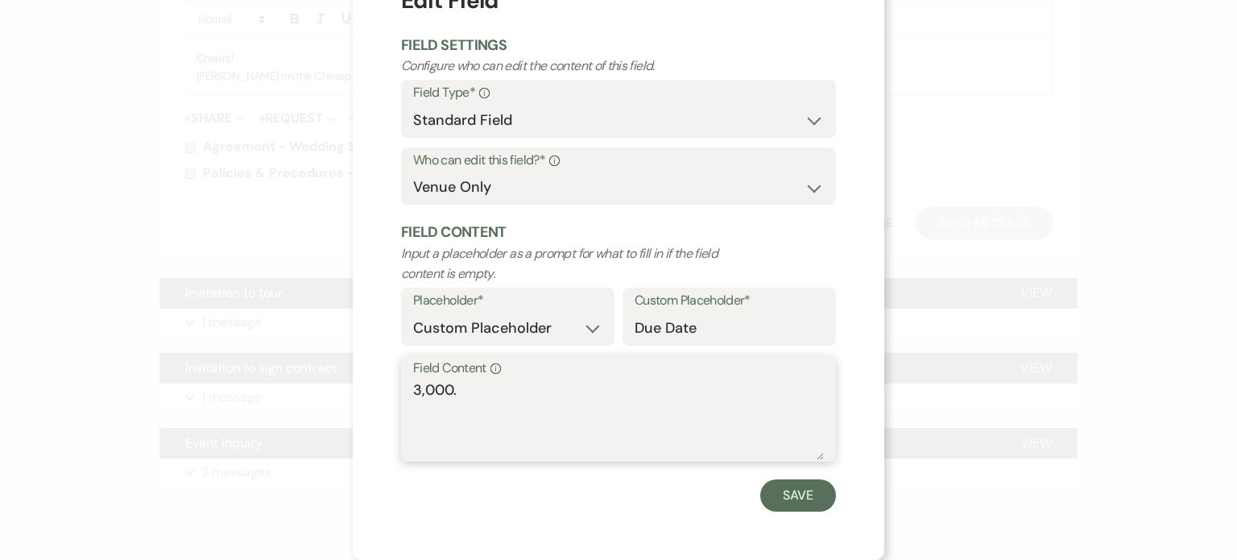
drag, startPoint x: 461, startPoint y: 386, endPoint x: 399, endPoint y: 389, distance: 62.1
click at [401, 389] on div "Field Content Info 3,000." at bounding box center [618, 408] width 435 height 107
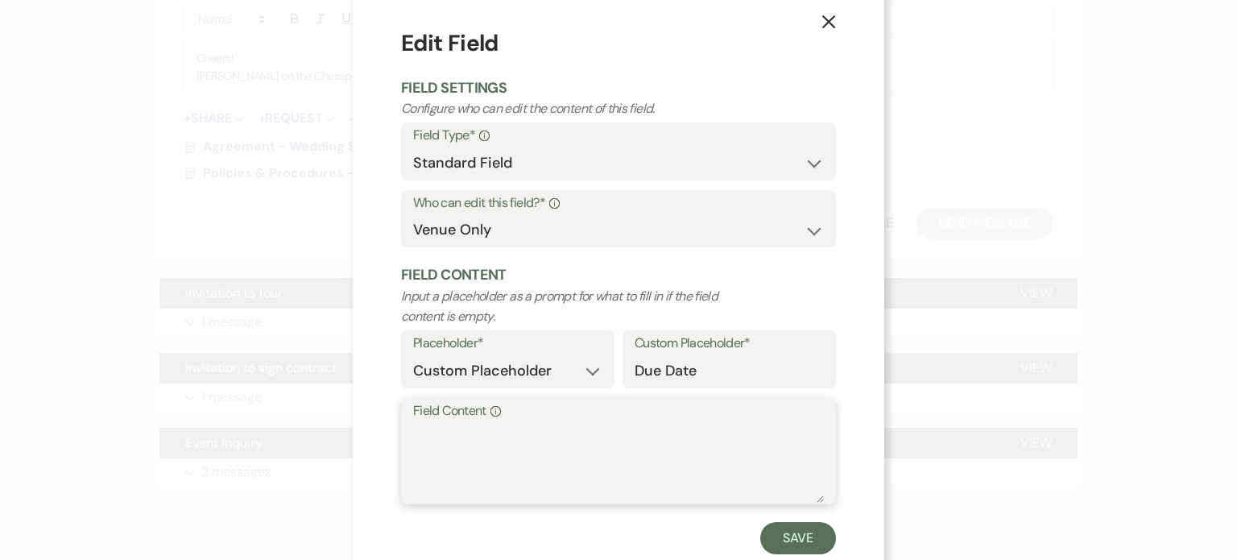
scroll to position [0, 0]
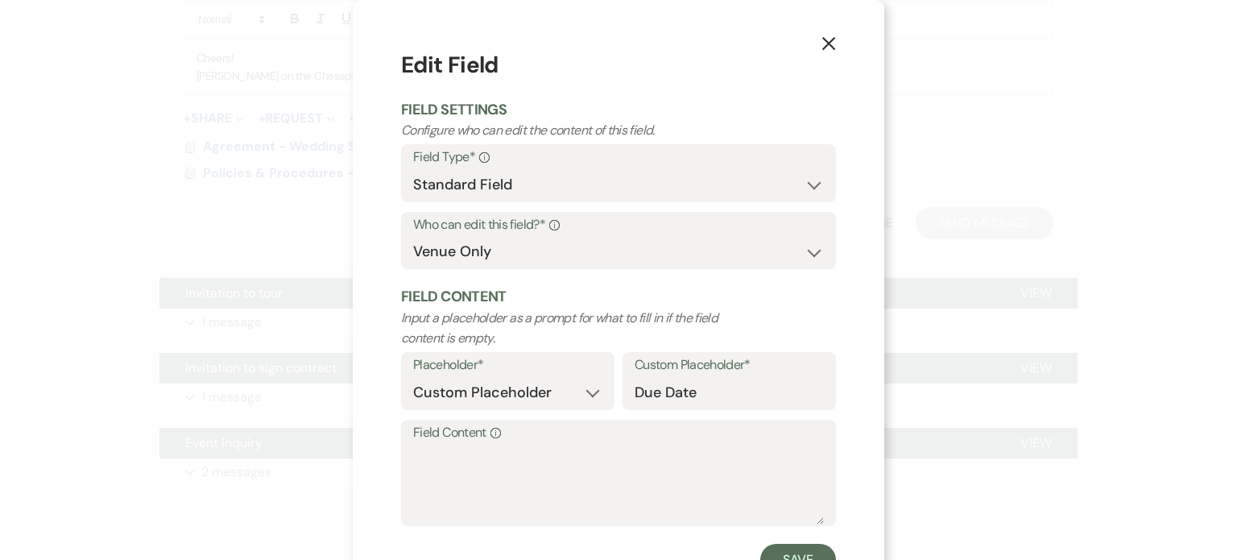
click at [821, 44] on icon "X" at bounding box center [828, 43] width 14 height 14
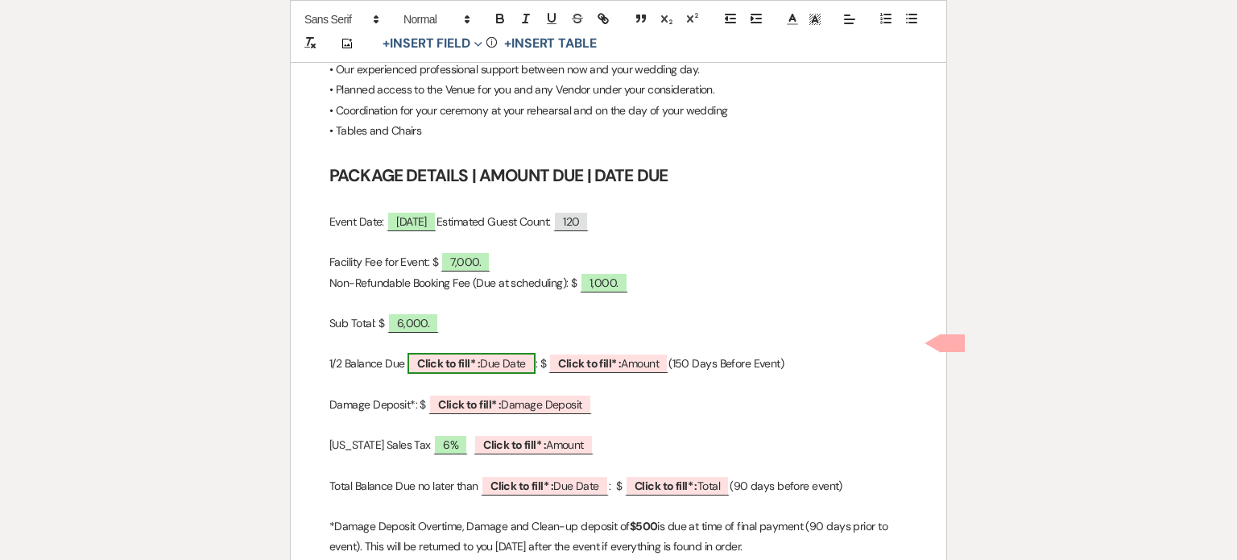
click at [495, 353] on span "Click to fill* : Due Date" at bounding box center [471, 363] width 128 height 21
select select "owner"
select select "custom_placeholder"
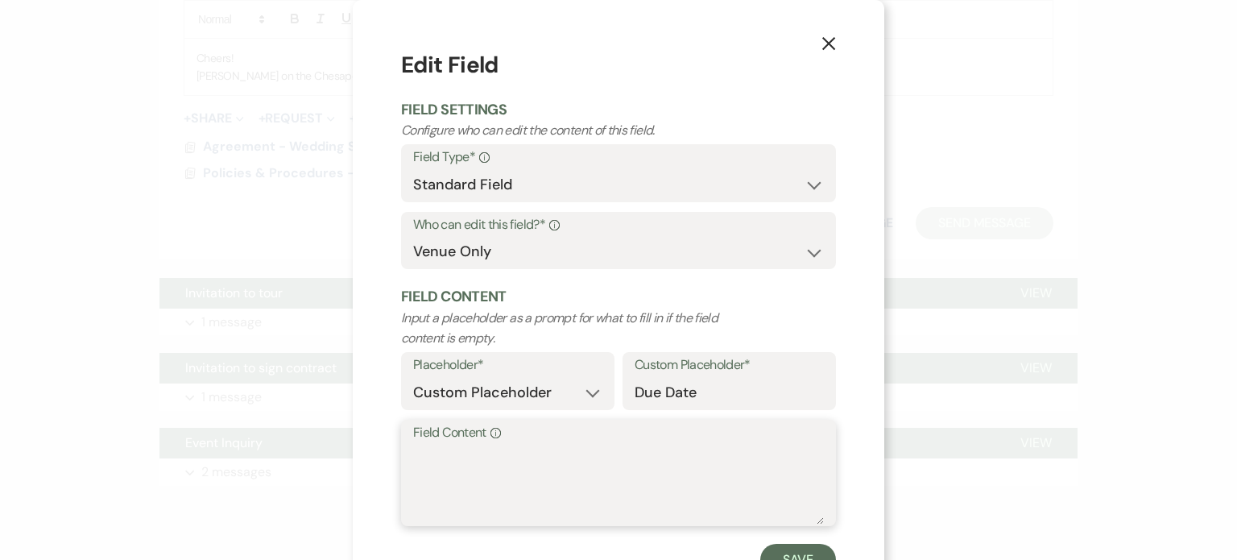
click at [416, 472] on textarea "Field Content Info" at bounding box center [618, 484] width 411 height 81
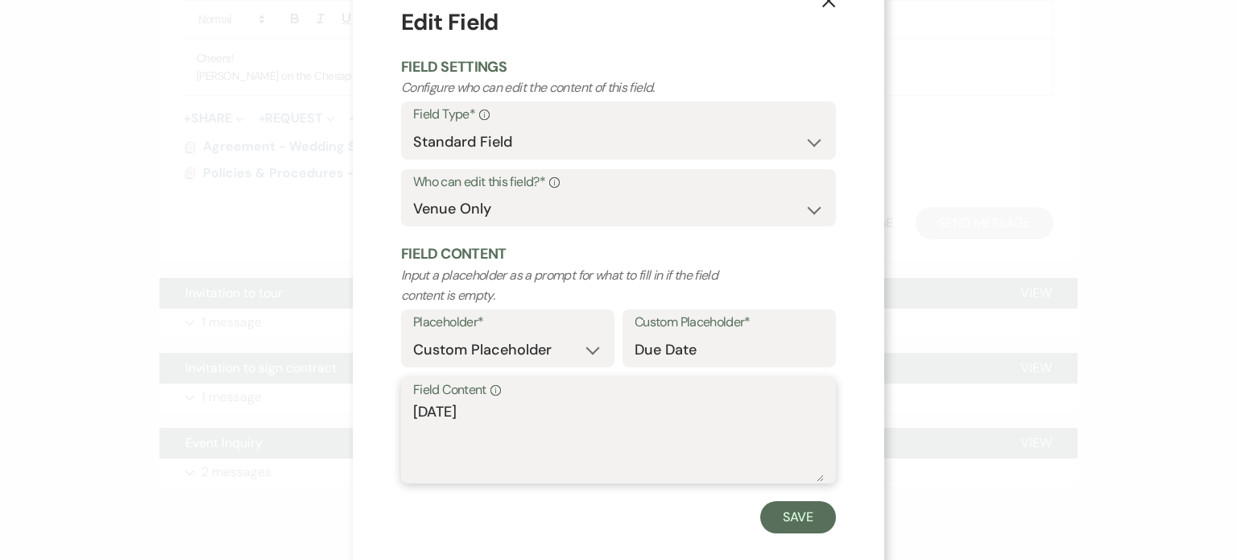
scroll to position [64, 0]
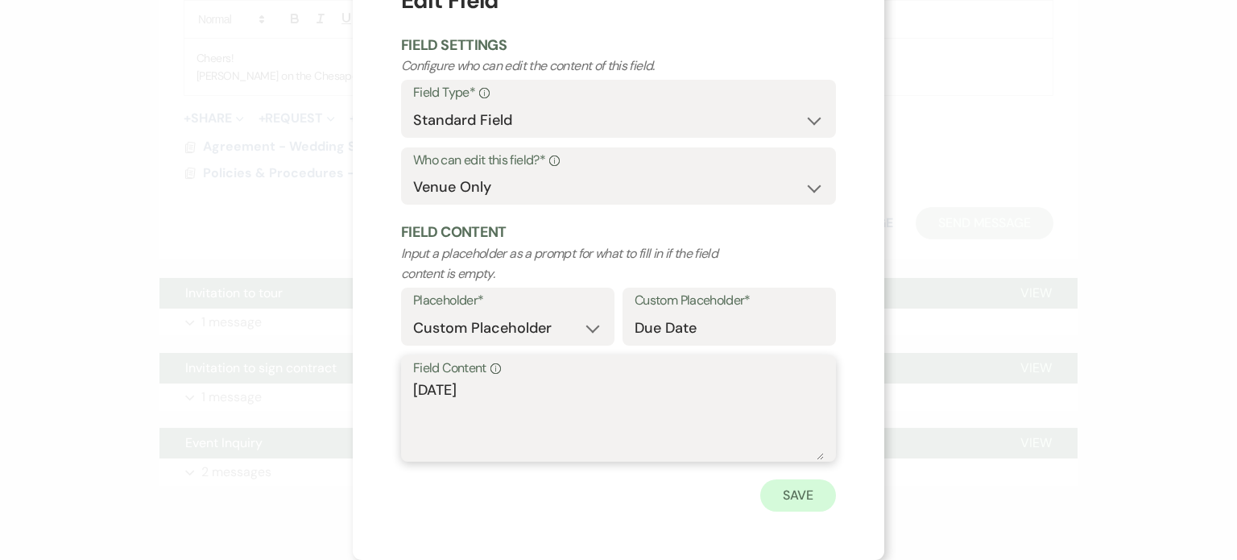
type textarea "[DATE]"
click at [781, 495] on button "Save" at bounding box center [798, 495] width 76 height 32
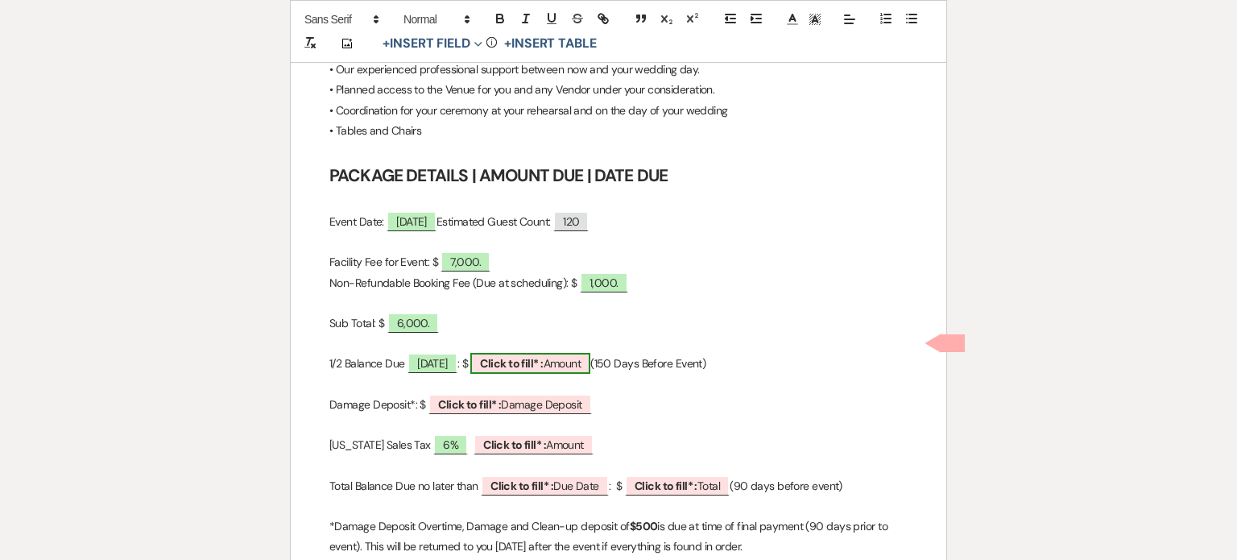
click at [543, 356] on b "Click to fill* :" at bounding box center [511, 363] width 63 height 14
select select "owner"
select select "Amount"
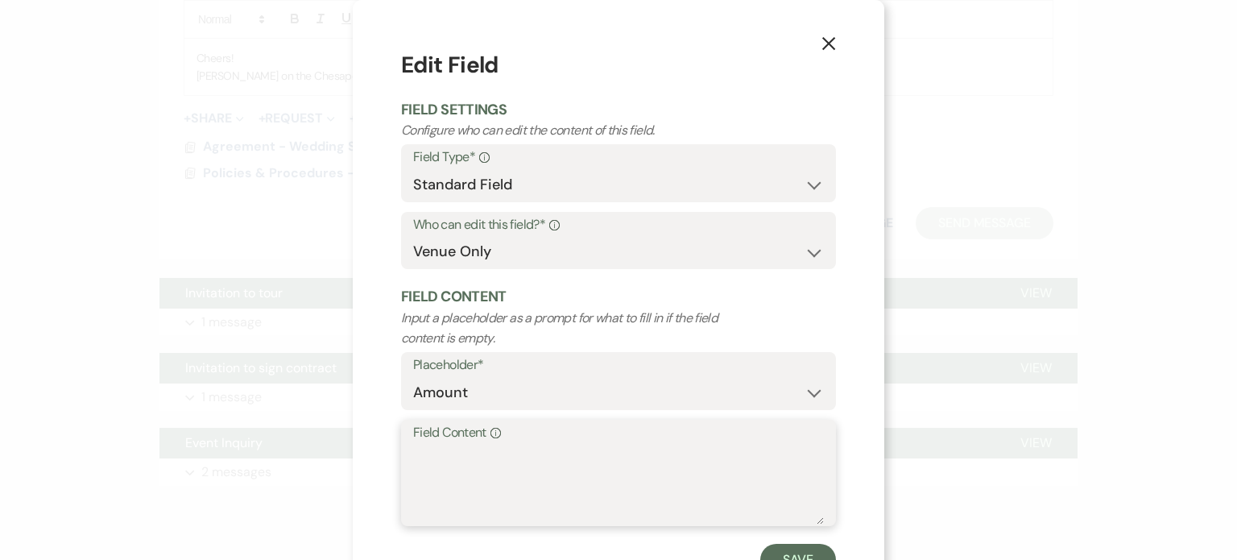
click at [425, 464] on textarea "Field Content Info" at bounding box center [618, 484] width 411 height 81
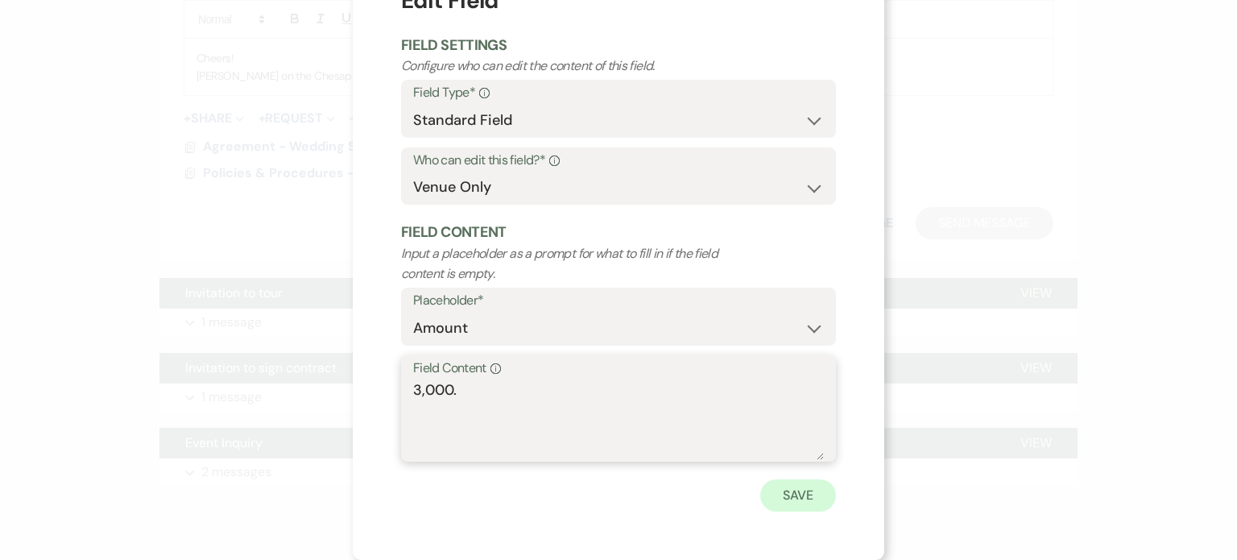
type textarea "3,000."
click at [793, 499] on button "Save" at bounding box center [798, 495] width 76 height 32
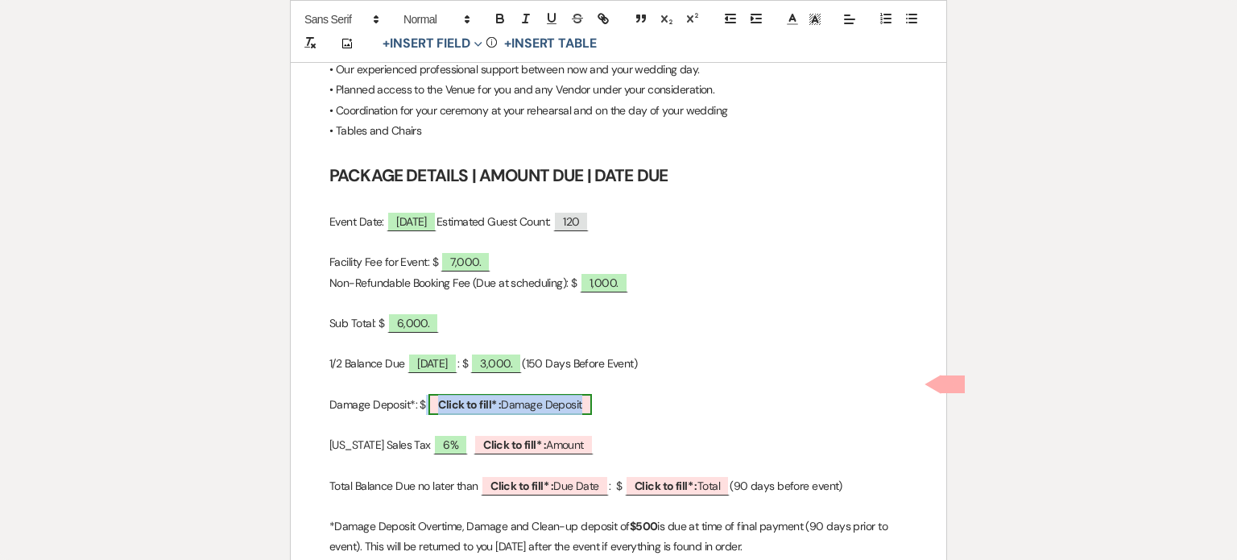
click at [489, 397] on b "Click to fill* :" at bounding box center [469, 404] width 63 height 14
select select "owner"
select select "custom_placeholder"
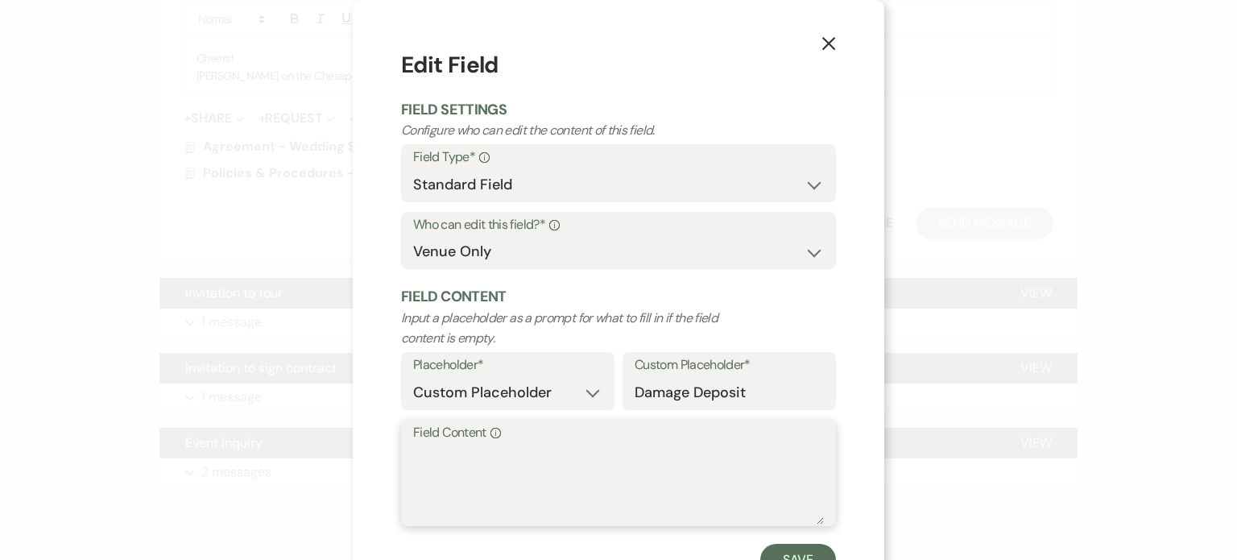
click at [422, 476] on textarea "Field Content Info" at bounding box center [618, 484] width 411 height 81
type textarea "500."
click at [784, 550] on button "Save" at bounding box center [798, 560] width 76 height 32
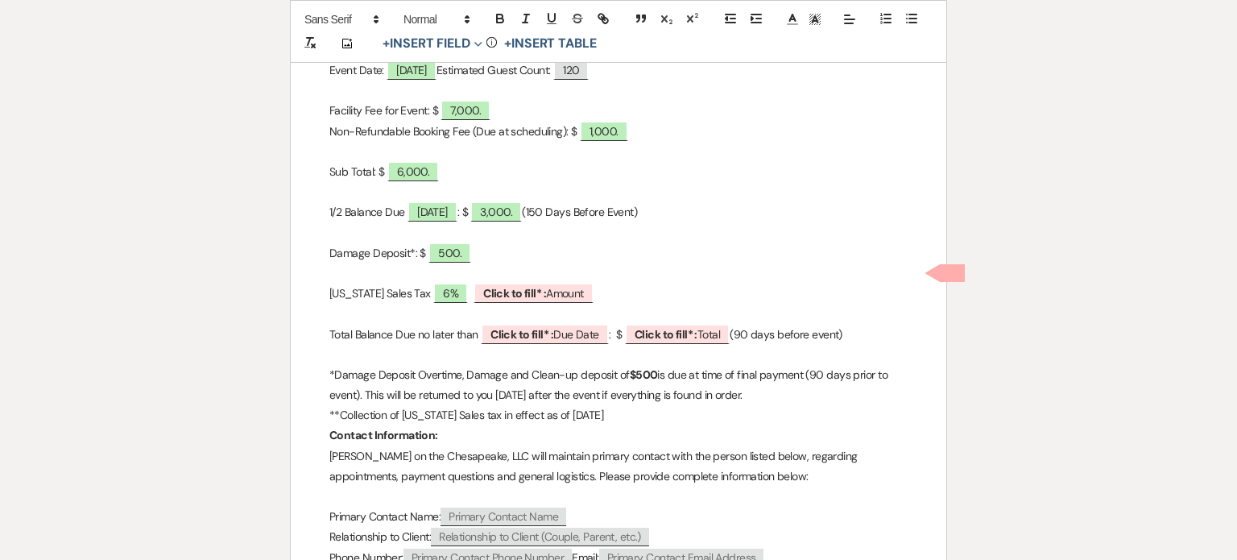
scroll to position [1933, 0]
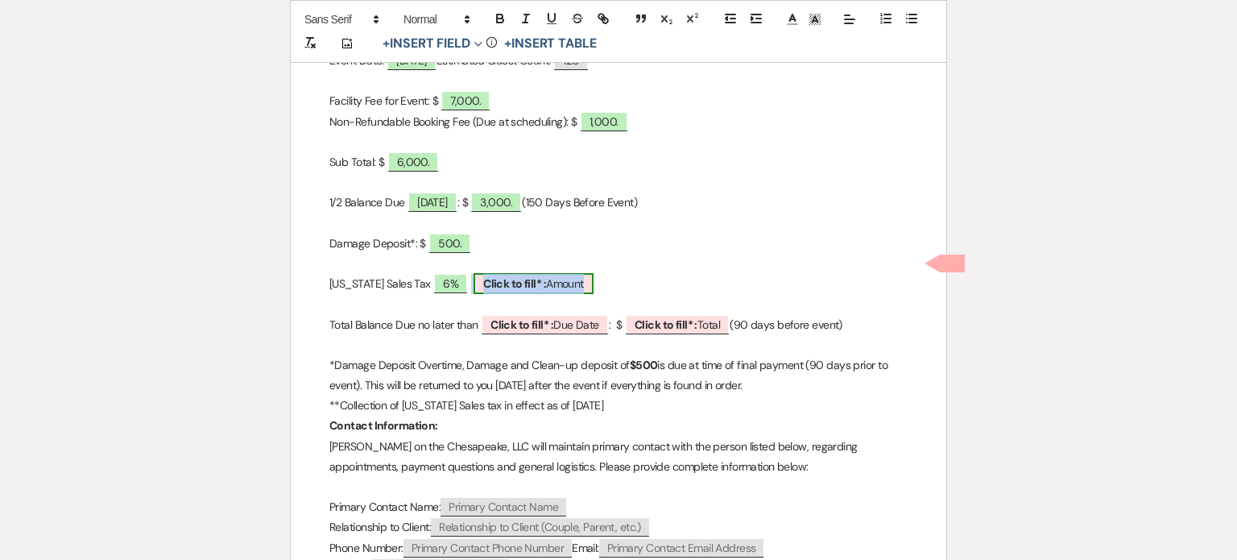
click at [512, 276] on b "Click to fill* :" at bounding box center [514, 283] width 63 height 14
select select "owner"
select select "Amount"
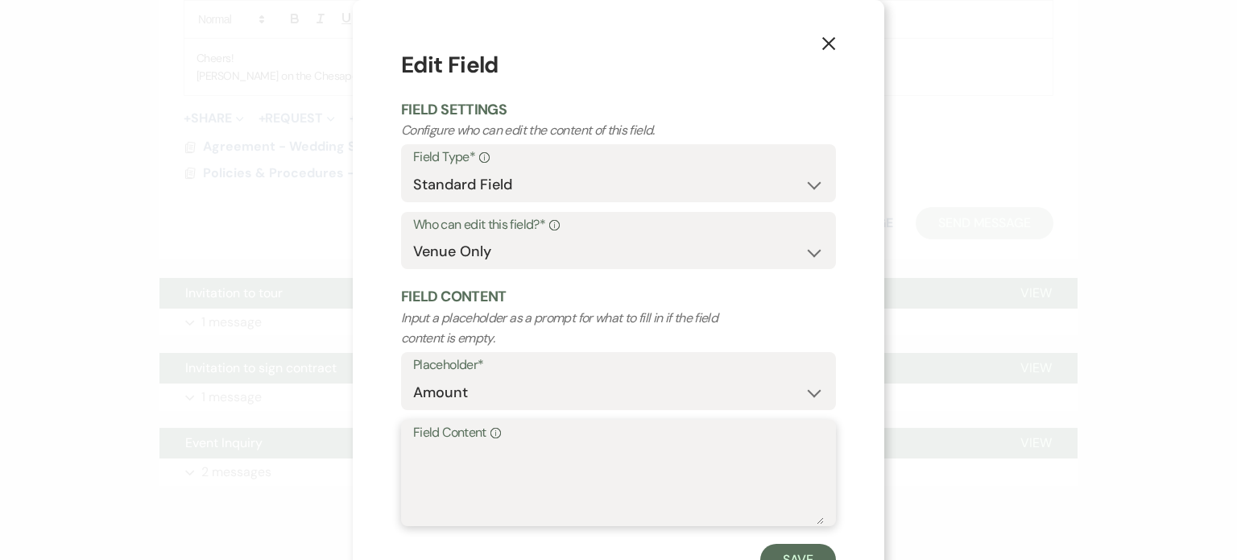
click at [414, 466] on textarea "Field Content Info" at bounding box center [618, 484] width 411 height 81
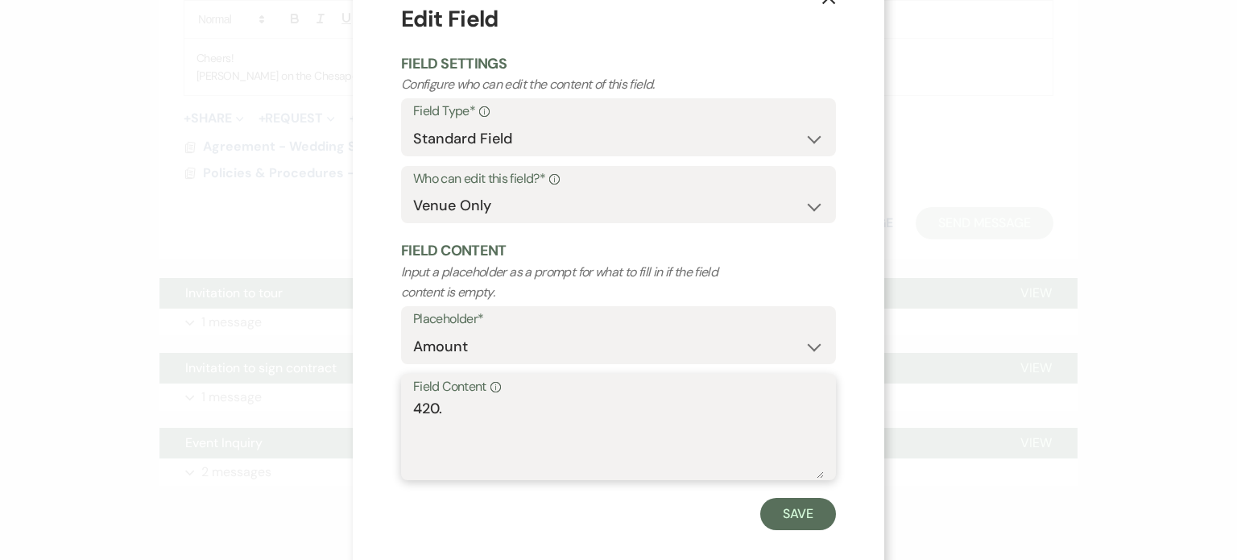
scroll to position [64, 0]
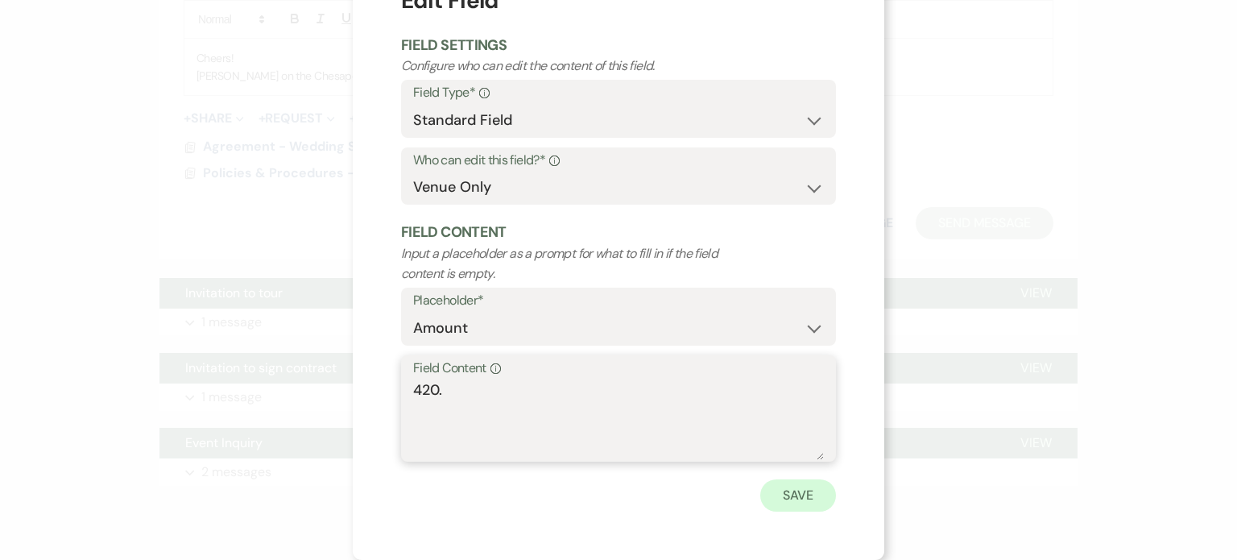
type textarea "420."
click at [796, 495] on button "Save" at bounding box center [798, 495] width 76 height 32
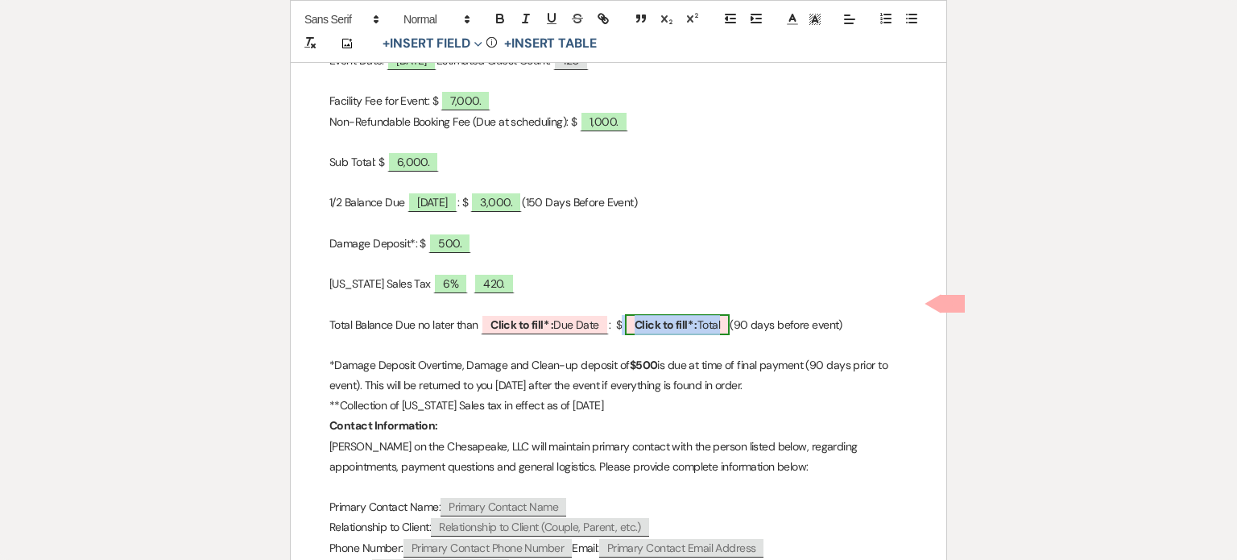
click at [662, 317] on b "Click to fill* :" at bounding box center [666, 324] width 63 height 14
select select "owner"
select select "Total"
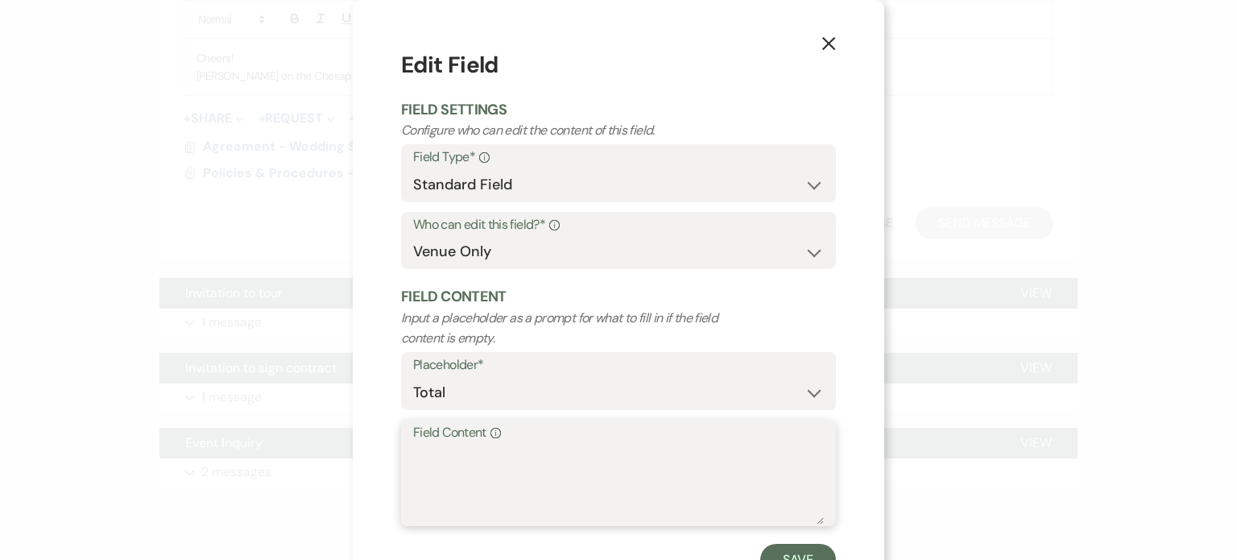
click at [416, 457] on textarea "Field Content Info" at bounding box center [618, 484] width 411 height 81
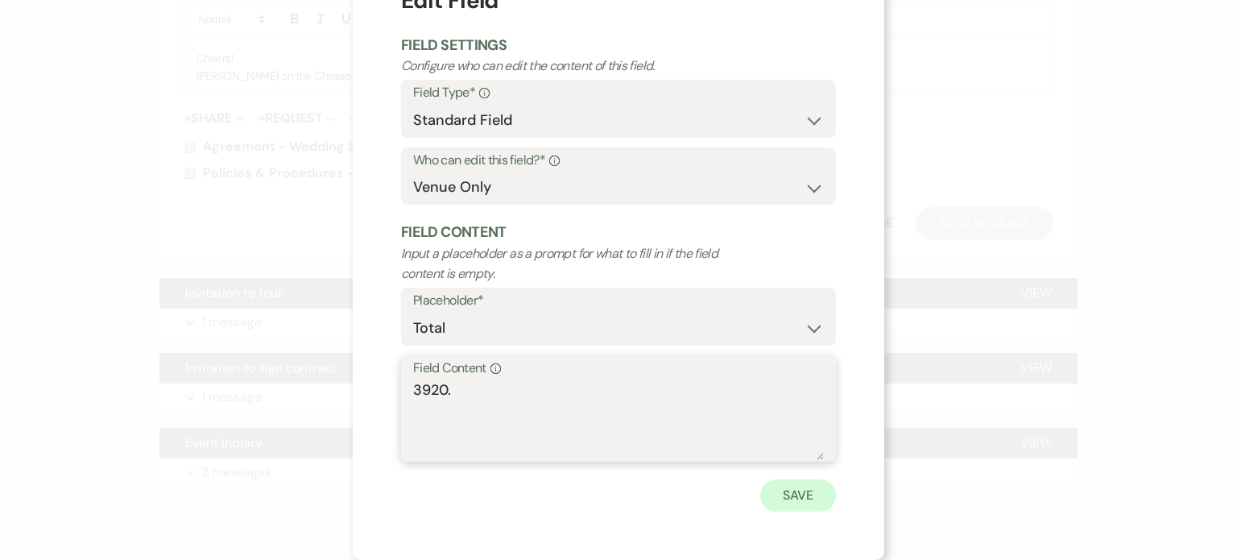
type textarea "3920."
click at [785, 491] on button "Save" at bounding box center [798, 495] width 76 height 32
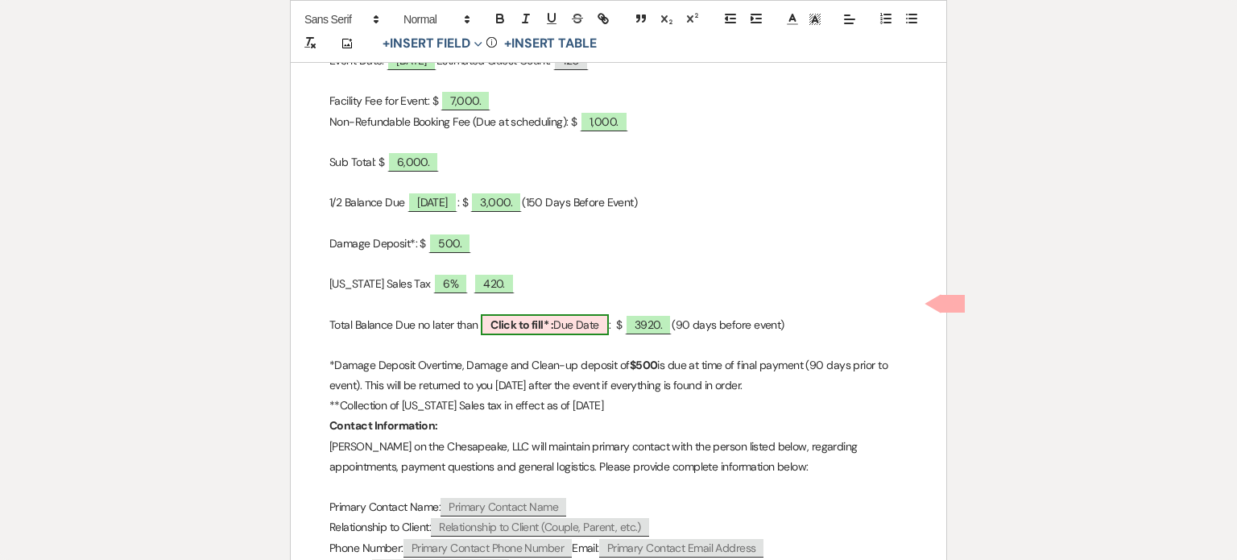
click at [580, 314] on span "Click to fill* : Due Date" at bounding box center [545, 324] width 128 height 21
select select "owner"
select select "custom_placeholder"
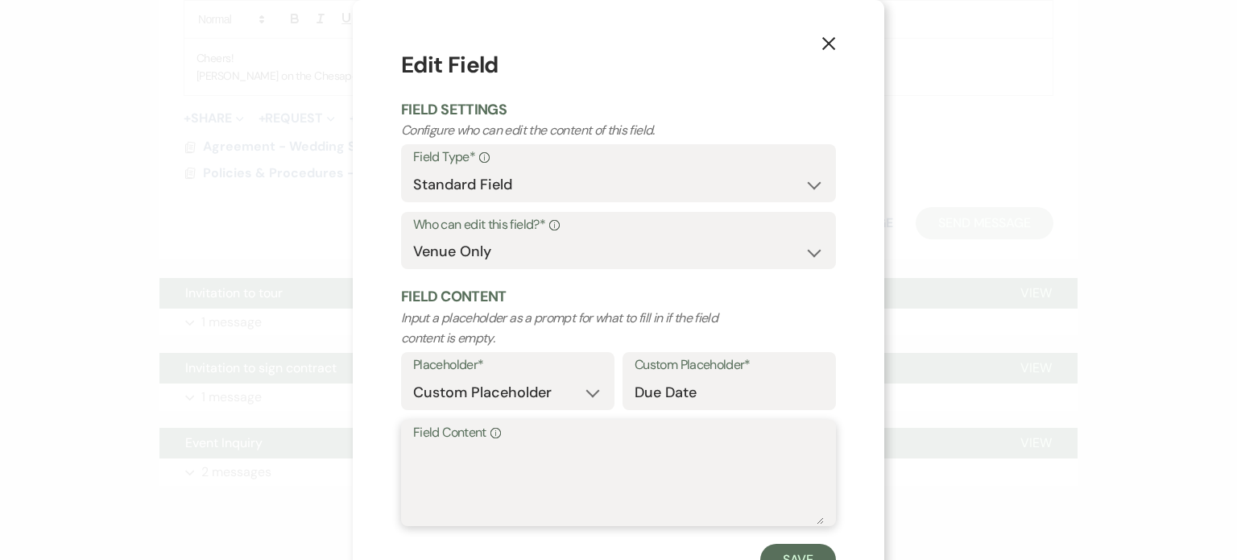
click at [419, 475] on textarea "Field Content Info" at bounding box center [618, 484] width 411 height 81
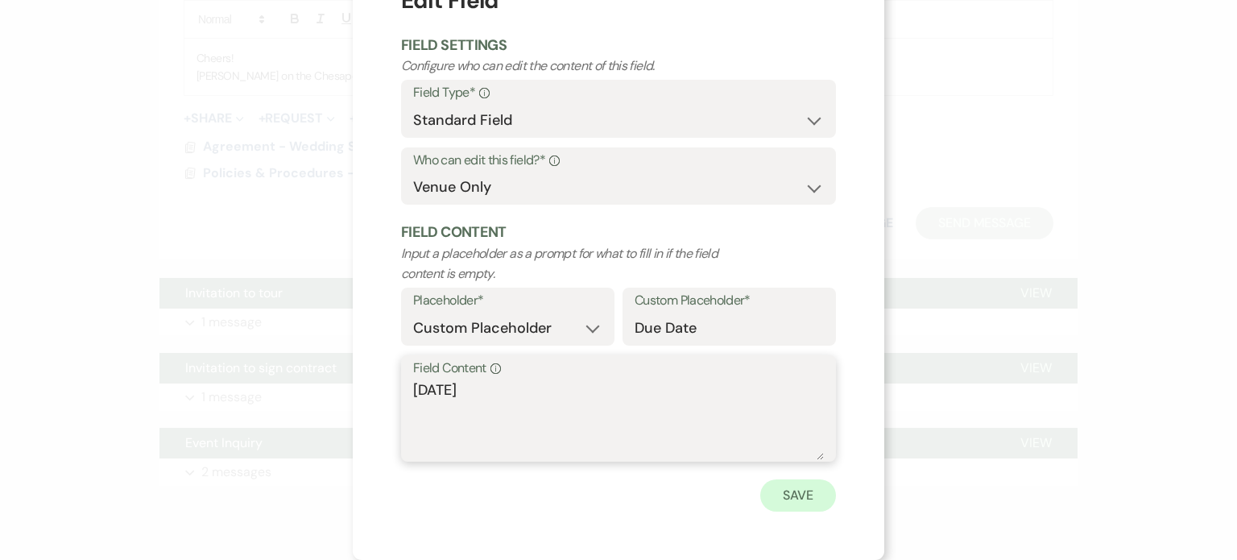
type textarea "[DATE]"
click at [789, 491] on button "Save" at bounding box center [798, 495] width 76 height 32
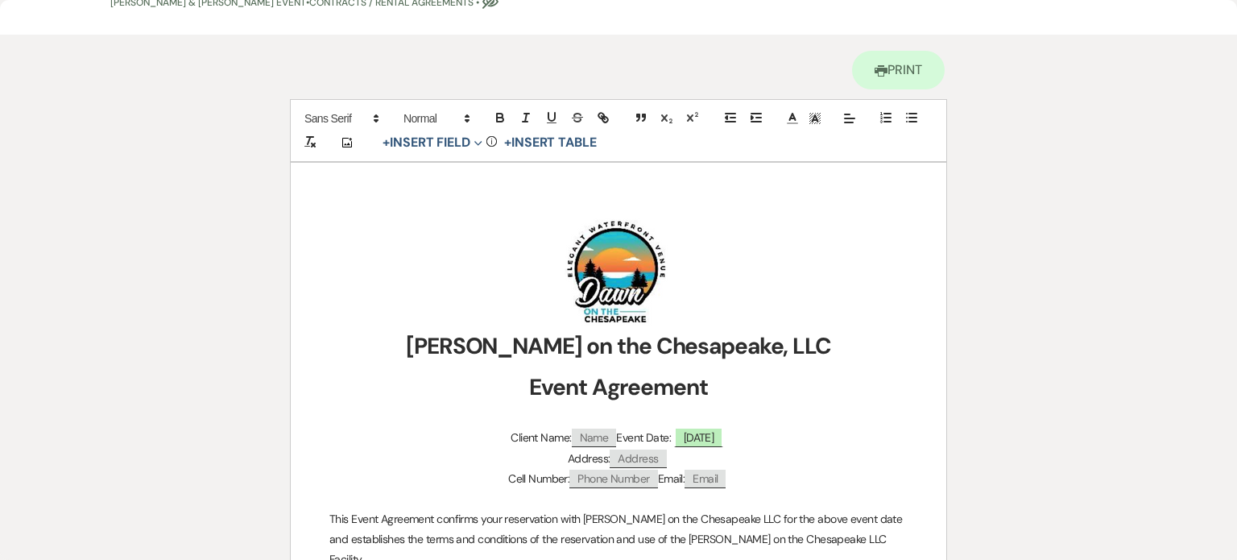
scroll to position [161, 0]
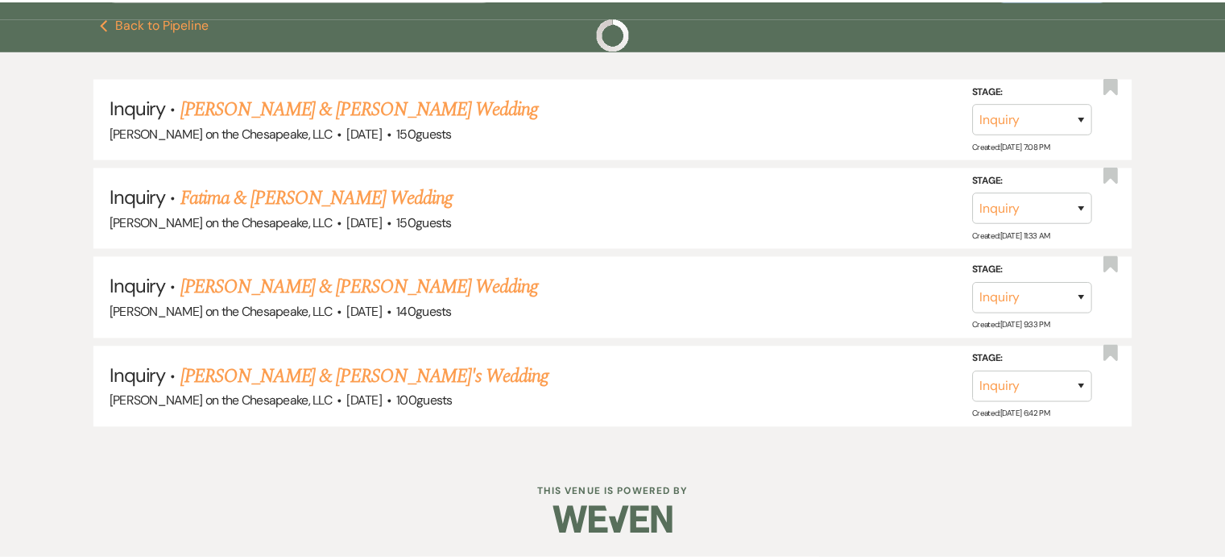
scroll to position [242, 0]
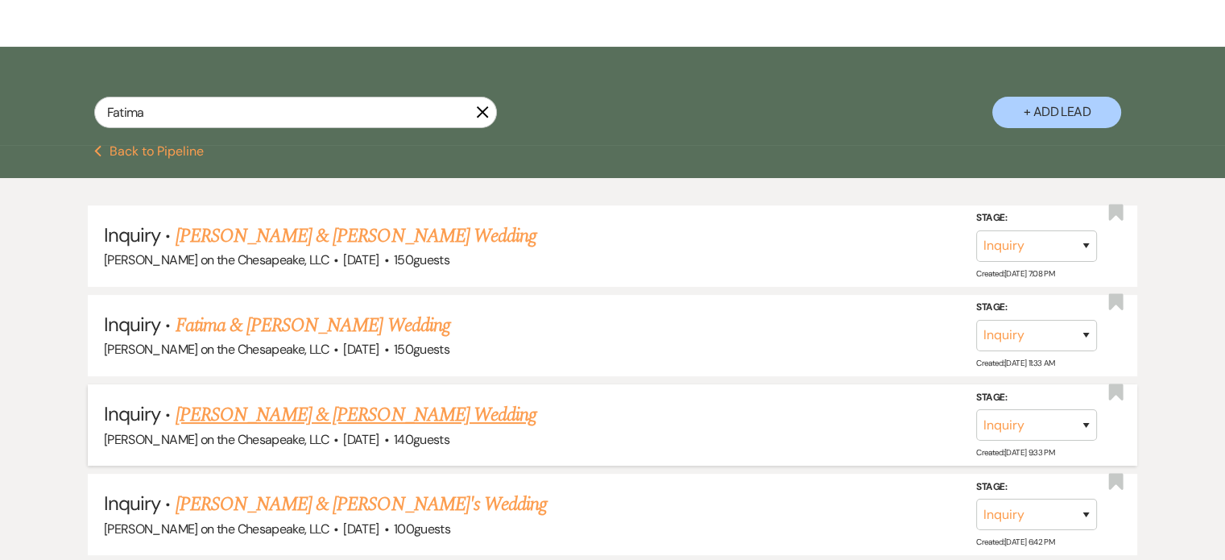
click at [468, 412] on link "[PERSON_NAME] & [PERSON_NAME] Wedding" at bounding box center [356, 414] width 361 height 29
select select "5"
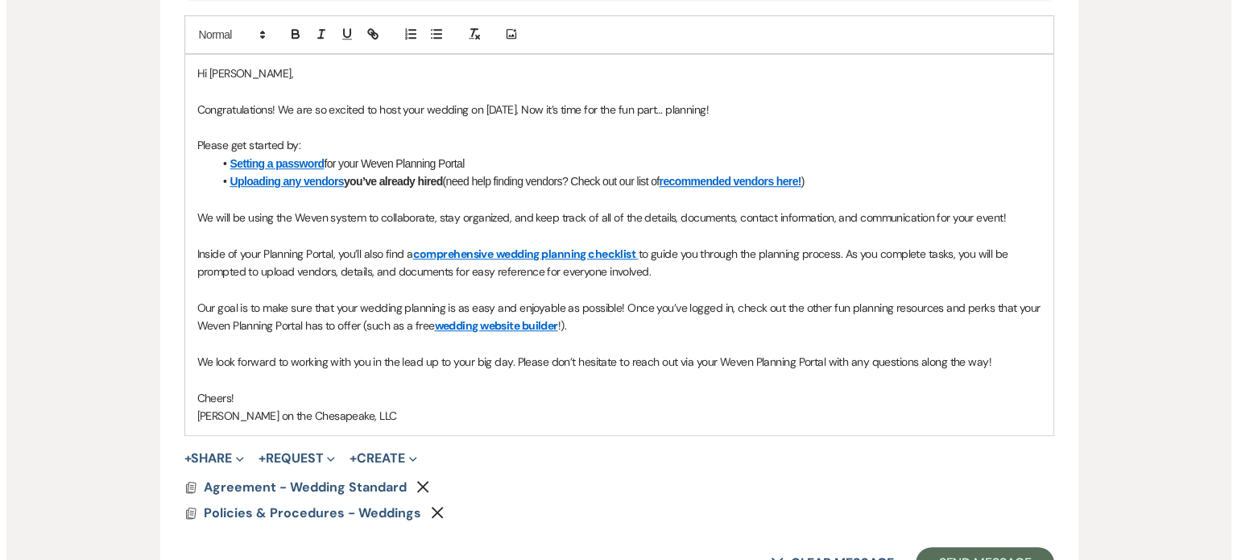
scroll to position [1047, 0]
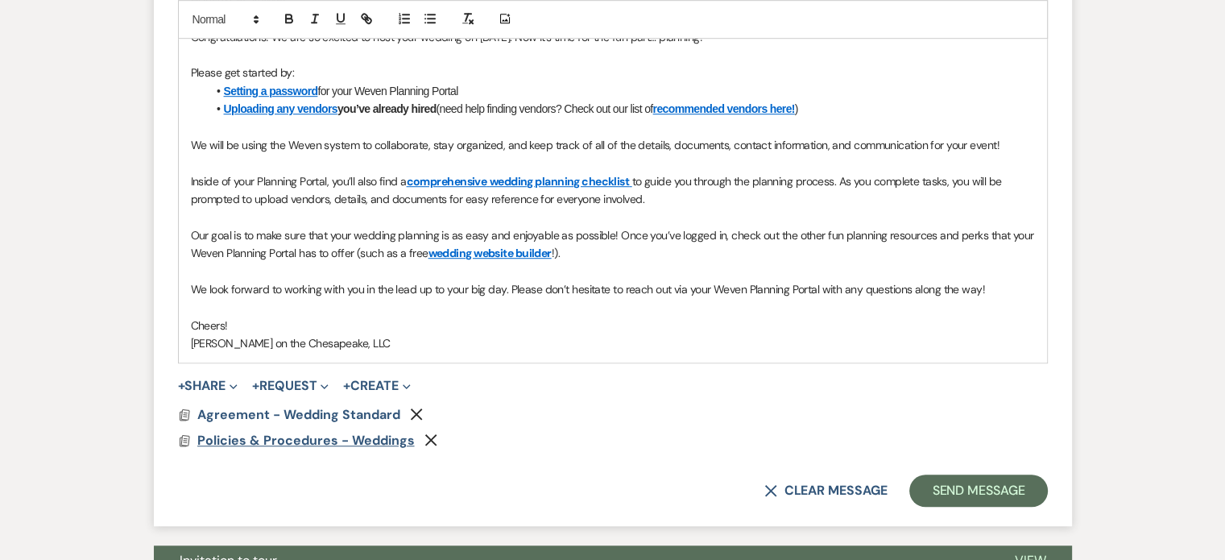
click at [324, 437] on span "Policies & Procedures - Weddings" at bounding box center [305, 440] width 217 height 17
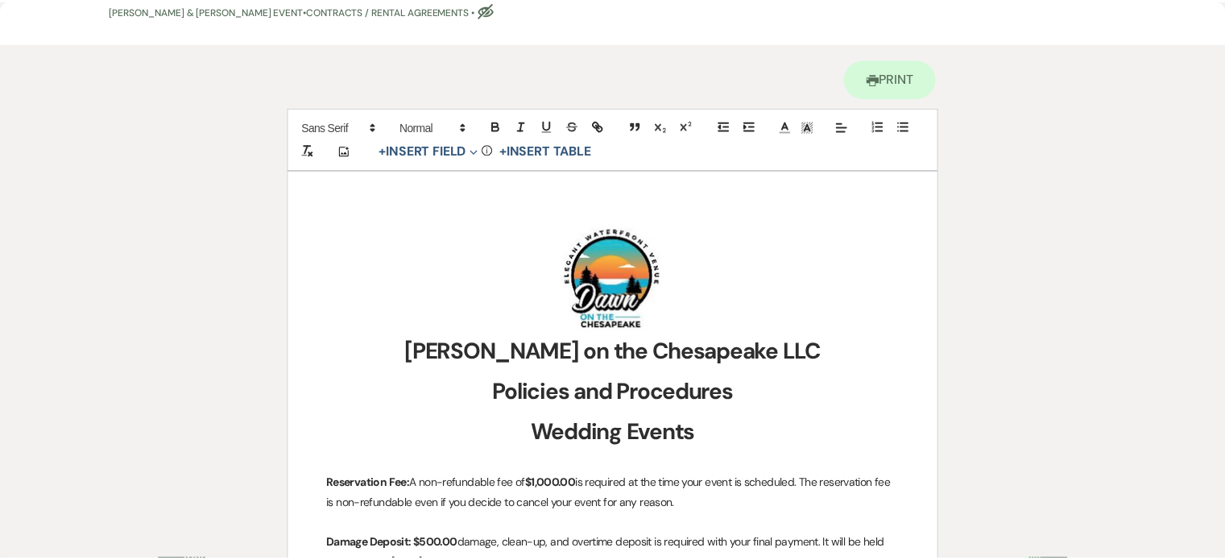
scroll to position [0, 0]
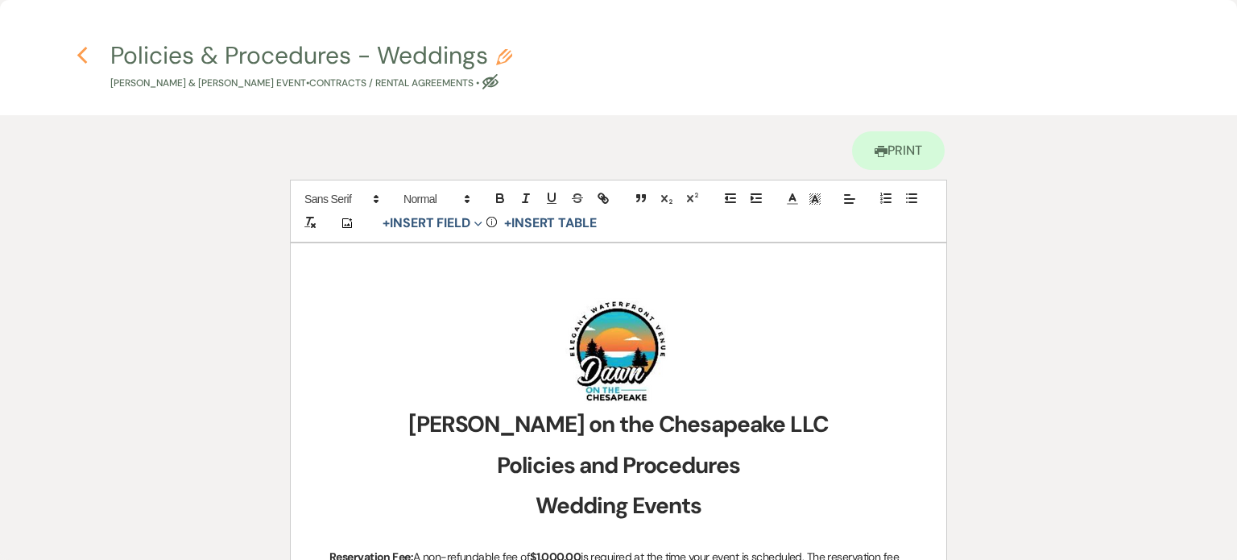
click at [85, 52] on icon "Previous" at bounding box center [83, 55] width 12 height 19
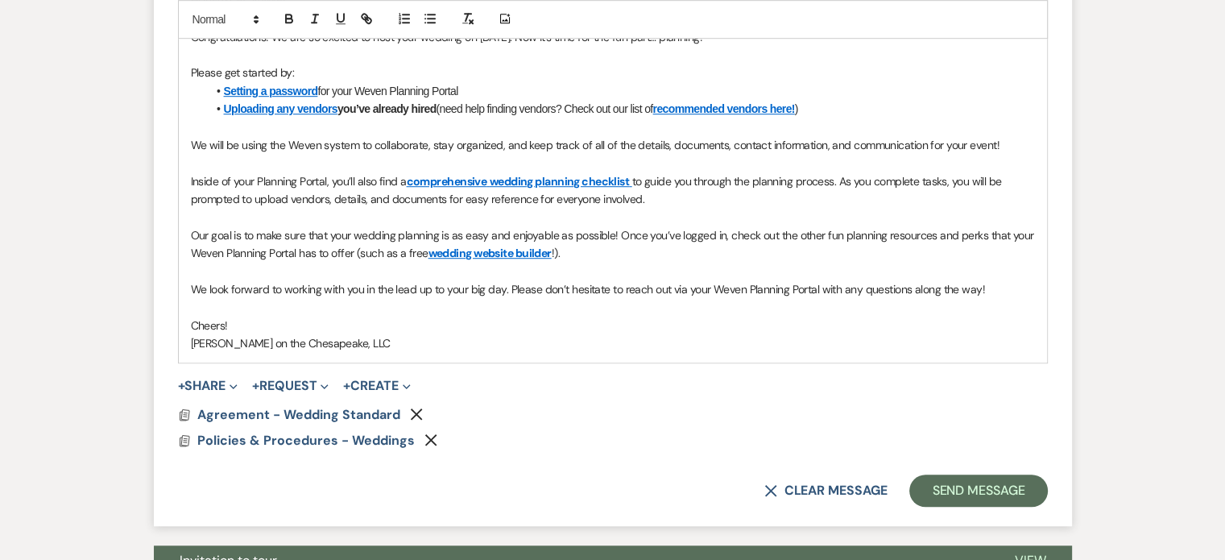
drag, startPoint x: 509, startPoint y: 286, endPoint x: 995, endPoint y: 282, distance: 486.4
click at [995, 282] on p "We look forward to working with you in the lead up to your big day. Please don’…" at bounding box center [613, 289] width 844 height 18
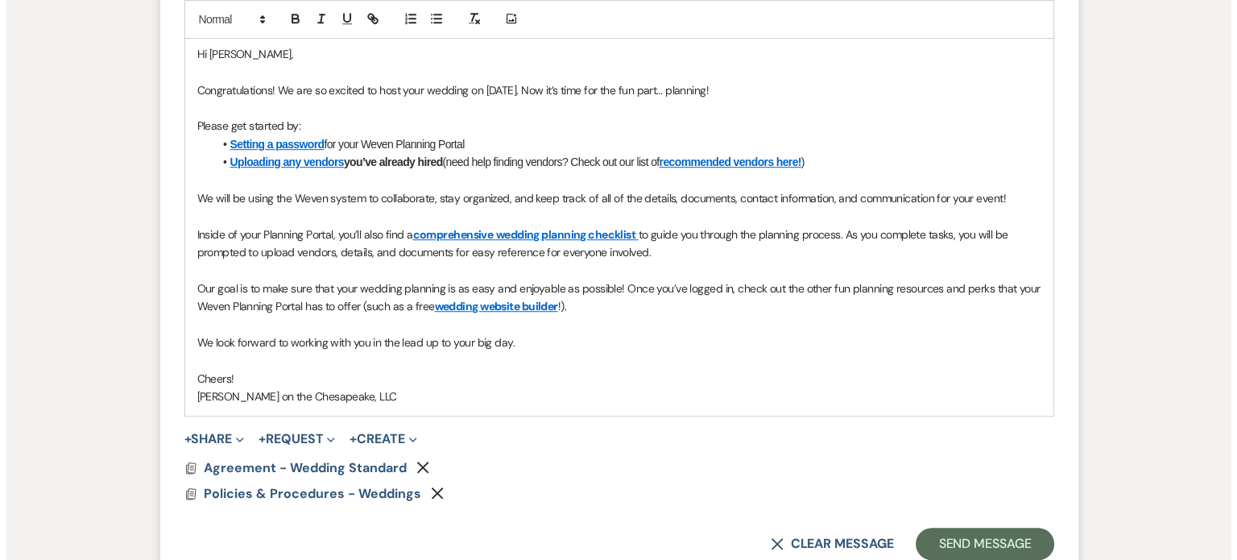
scroll to position [966, 0]
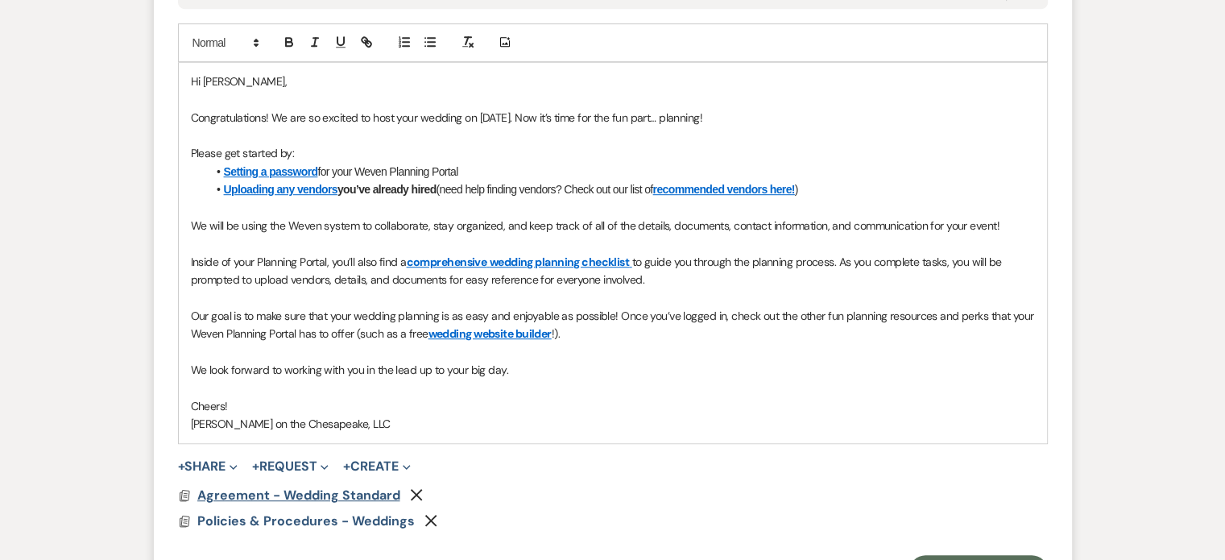
click at [315, 492] on span "Agreement - Wedding Standard" at bounding box center [298, 494] width 203 height 17
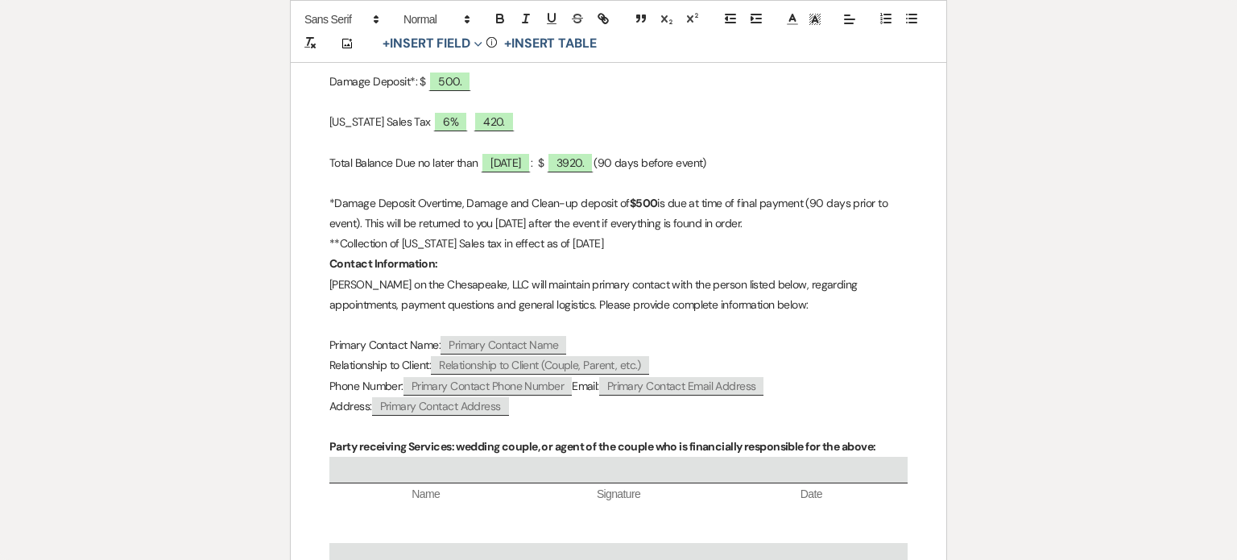
scroll to position [2094, 0]
click at [613, 234] on p "**Collection of [US_STATE] Sales tax in effect as of [DATE]" at bounding box center [618, 244] width 578 height 20
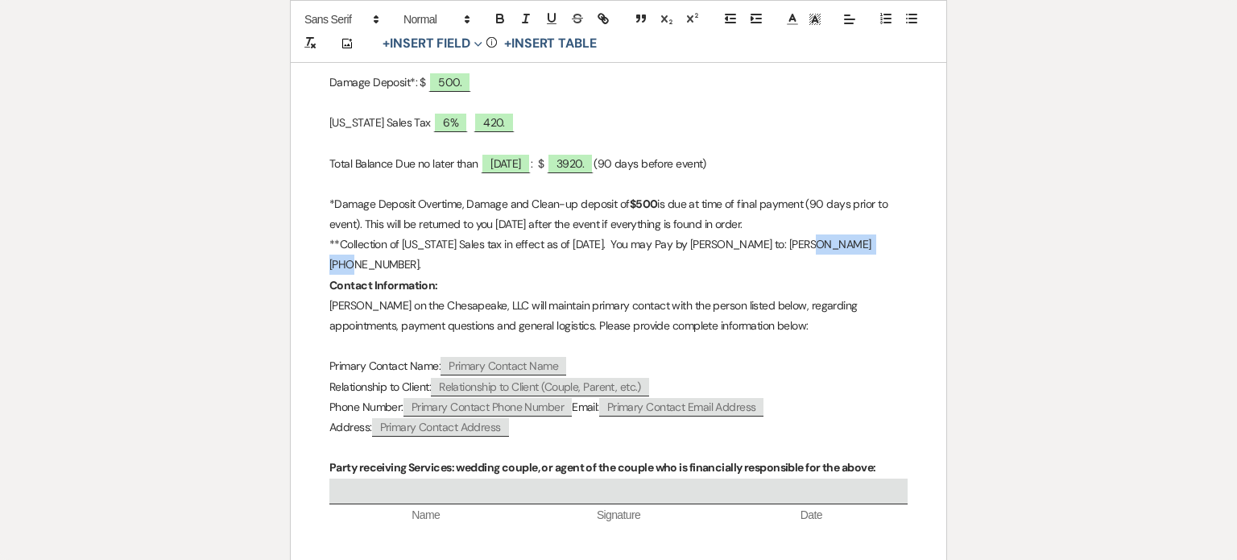
drag, startPoint x: 858, startPoint y: 218, endPoint x: 784, endPoint y: 222, distance: 73.4
click at [784, 234] on p "**Collection of [US_STATE] Sales tax in effect as of [DATE]. You may Pay by [PE…" at bounding box center [618, 254] width 578 height 40
click at [500, 19] on icon "button" at bounding box center [500, 21] width 6 height 4
click at [866, 377] on p "Relationship to Client: ﻿ Relationship to Client (Couple, Parent, etc.) ﻿" at bounding box center [618, 387] width 578 height 20
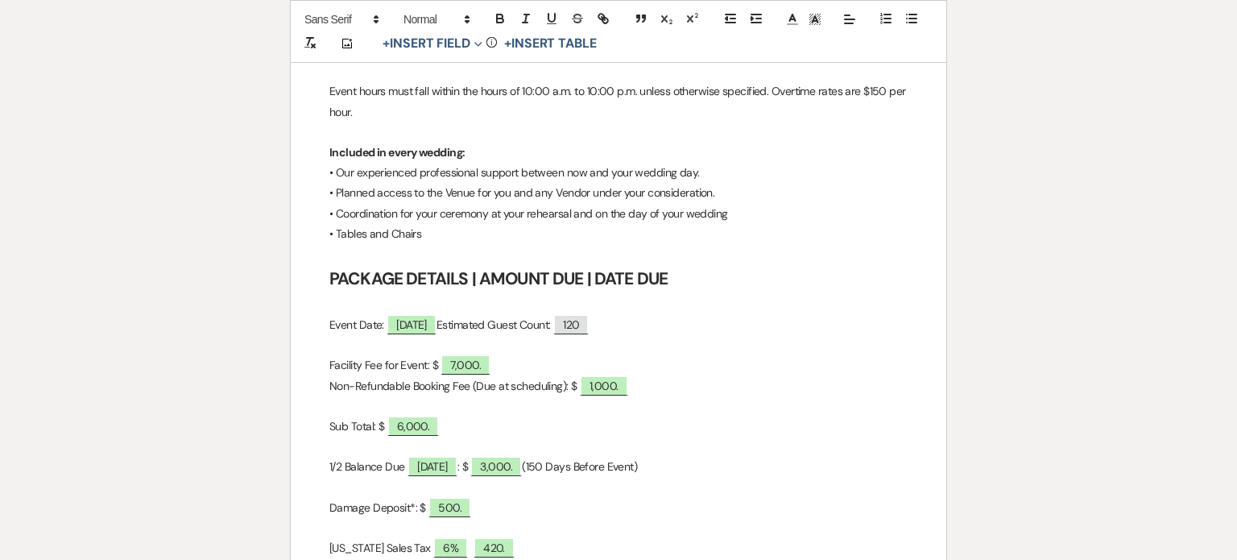
scroll to position [1450, 0]
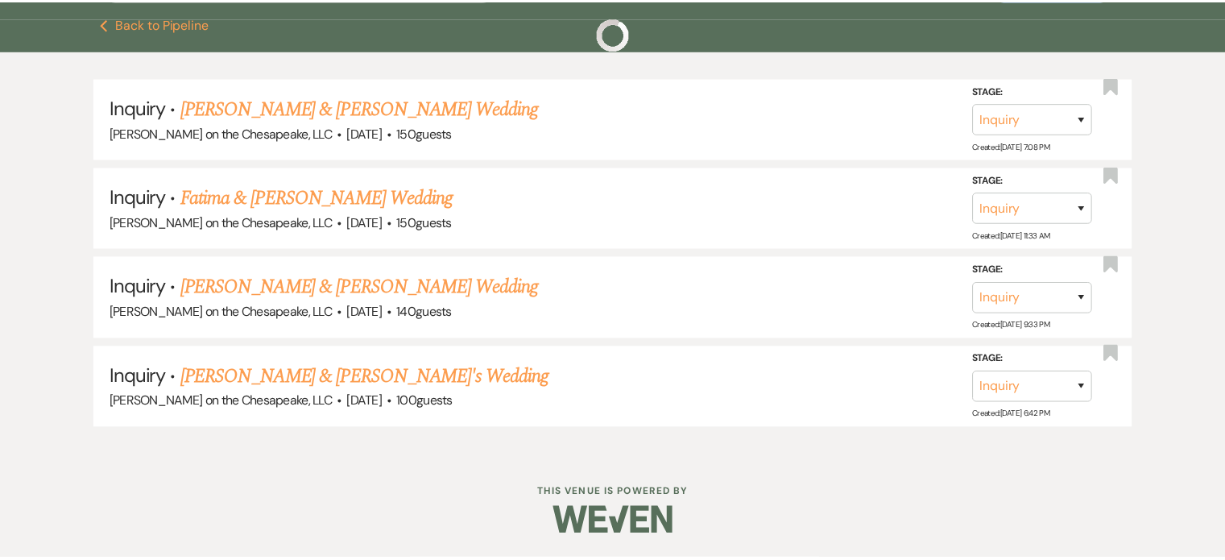
scroll to position [242, 0]
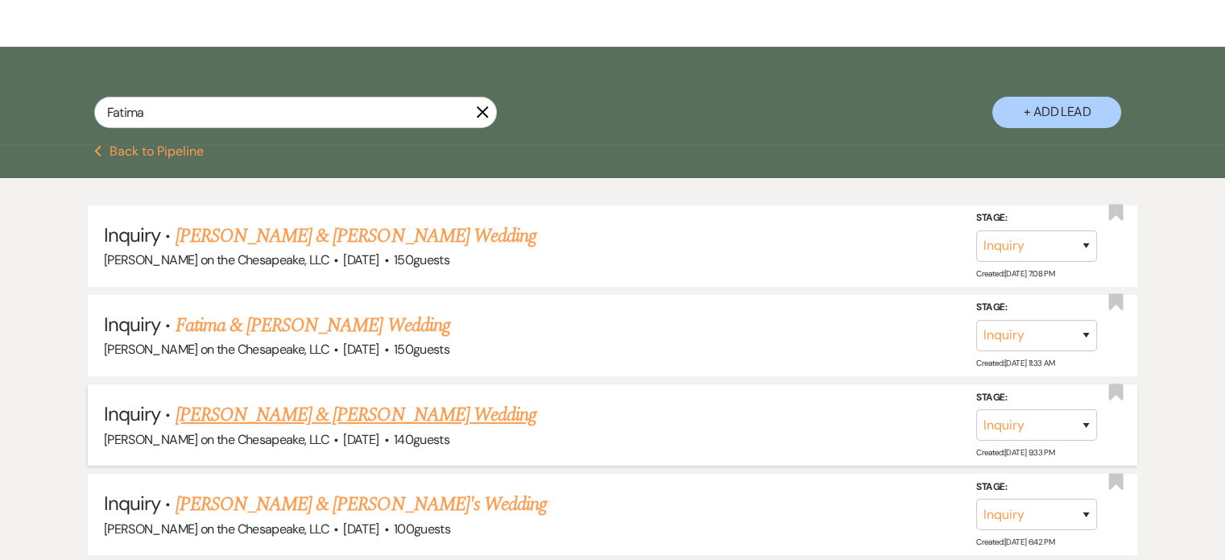
click at [425, 418] on link "[PERSON_NAME] & [PERSON_NAME] Wedding" at bounding box center [356, 414] width 361 height 29
select select "5"
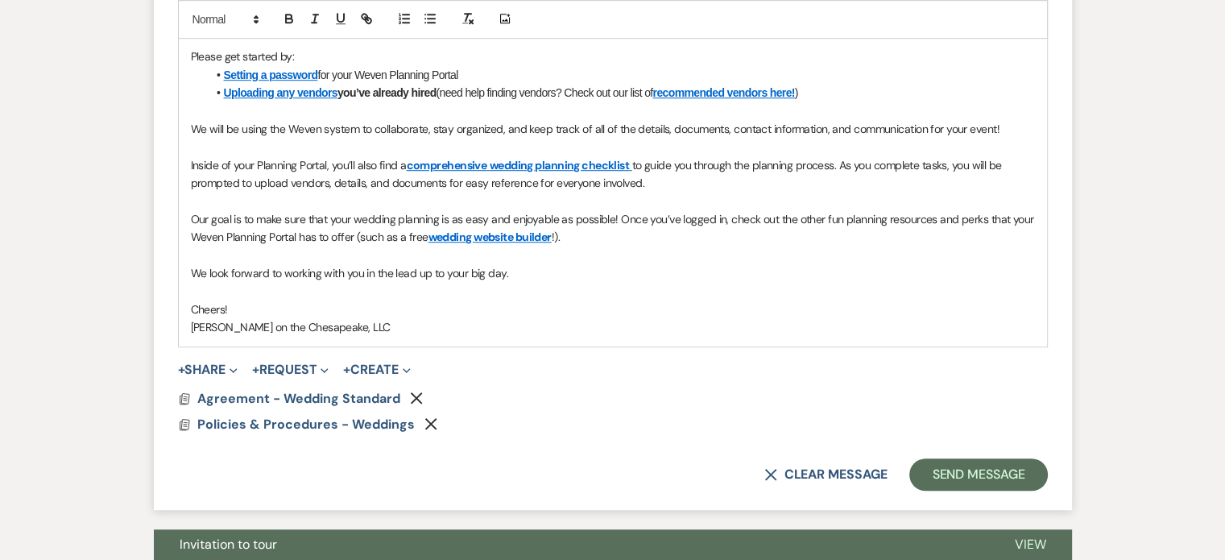
scroll to position [1047, 0]
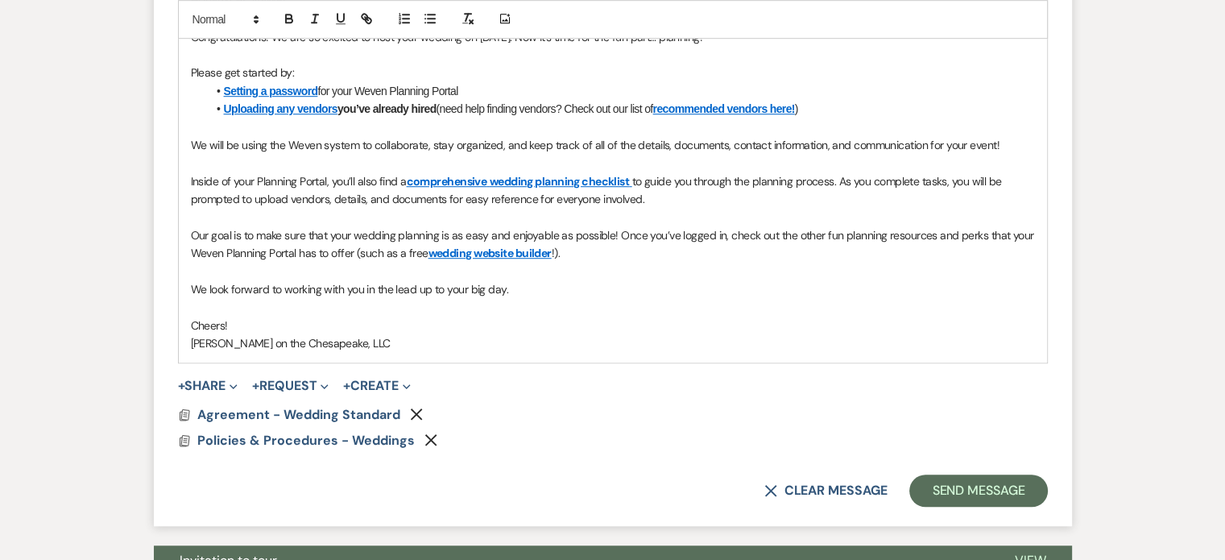
click at [528, 283] on p "We look forward to working with you in the lead up to your big day." at bounding box center [613, 289] width 844 height 18
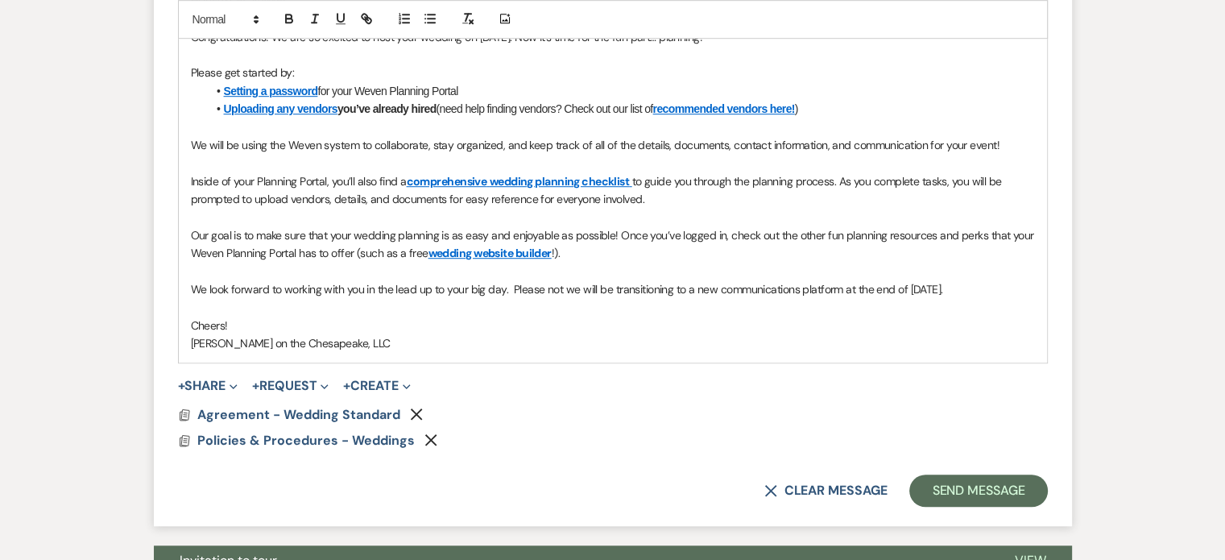
click at [558, 287] on p "We look forward to working with you in the lead up to your big day. Please not …" at bounding box center [613, 289] width 844 height 18
click at [510, 288] on p "We look forward to working with you in the lead up to your big day. Please note…" at bounding box center [613, 289] width 844 height 18
click at [510, 286] on p "We look forward to working with you in the lead up to your big day. *Please not…" at bounding box center [613, 289] width 844 height 18
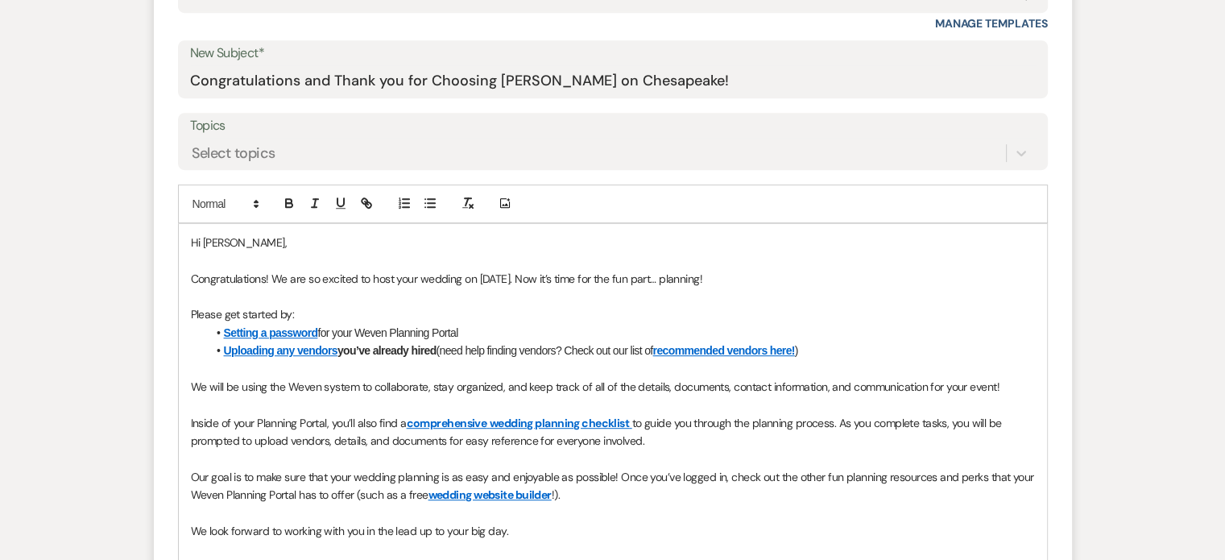
scroll to position [966, 0]
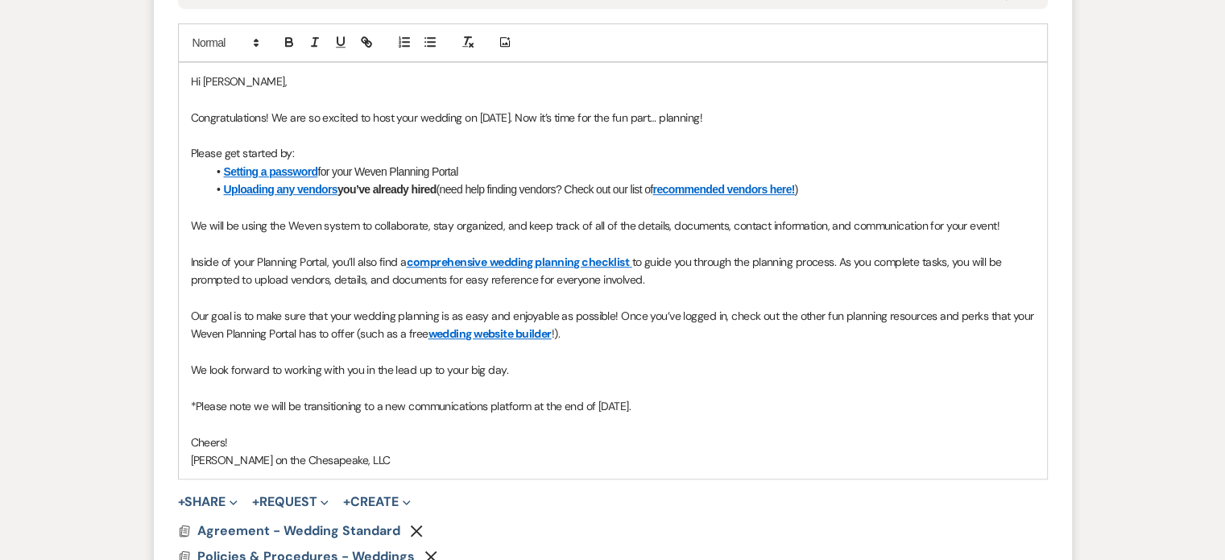
click at [238, 83] on p "Hi [PERSON_NAME]," at bounding box center [613, 81] width 844 height 18
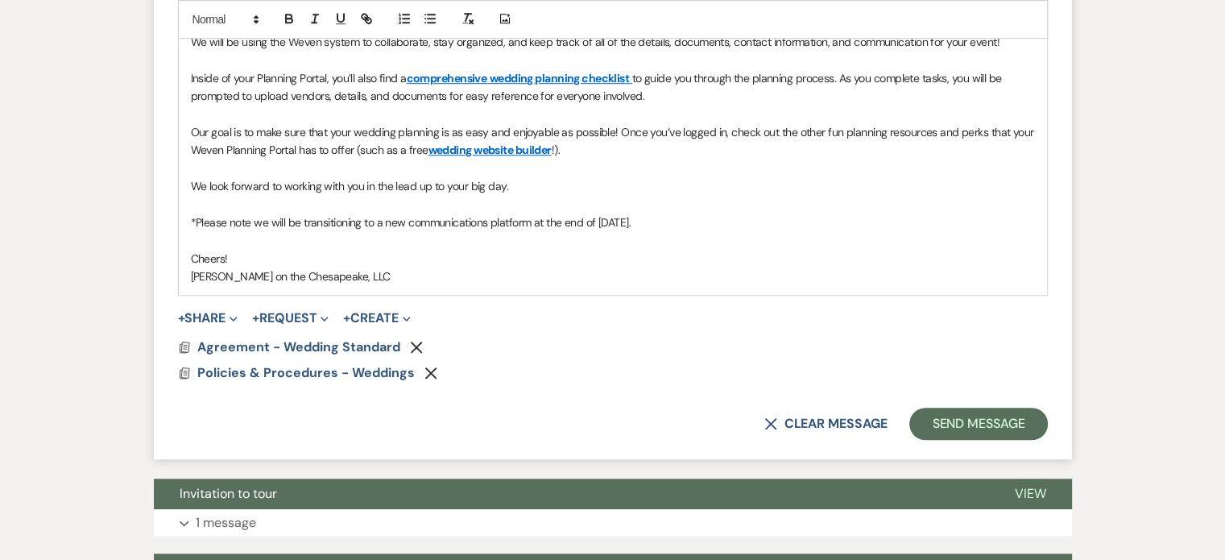
scroll to position [1208, 0]
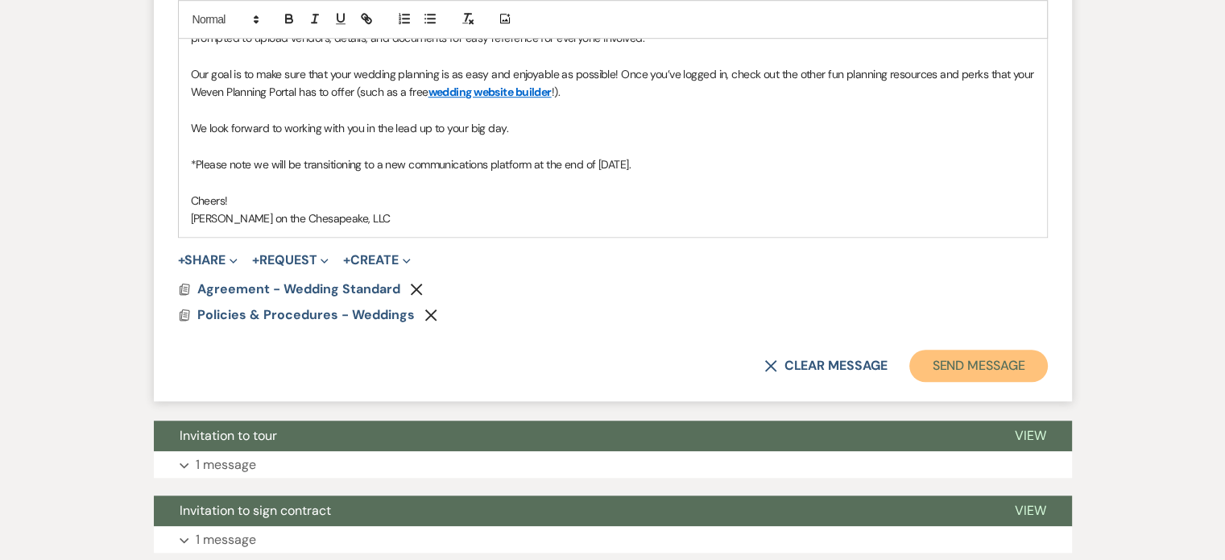
click at [984, 365] on button "Send Message" at bounding box center [978, 366] width 138 height 32
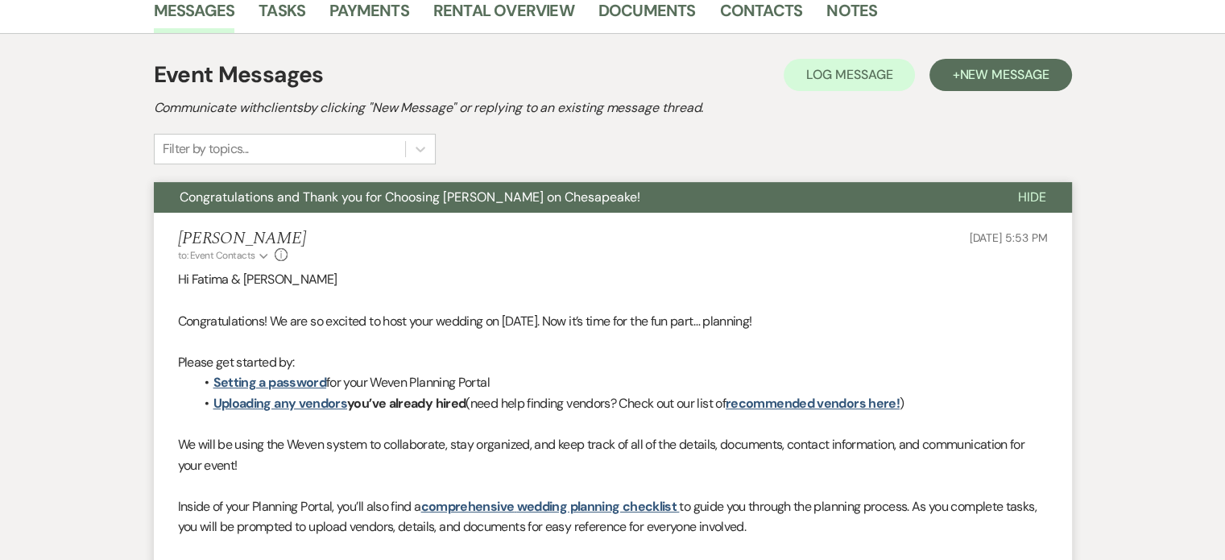
scroll to position [369, 0]
